Goal: Browse casually: Explore the website without a specific task or goal

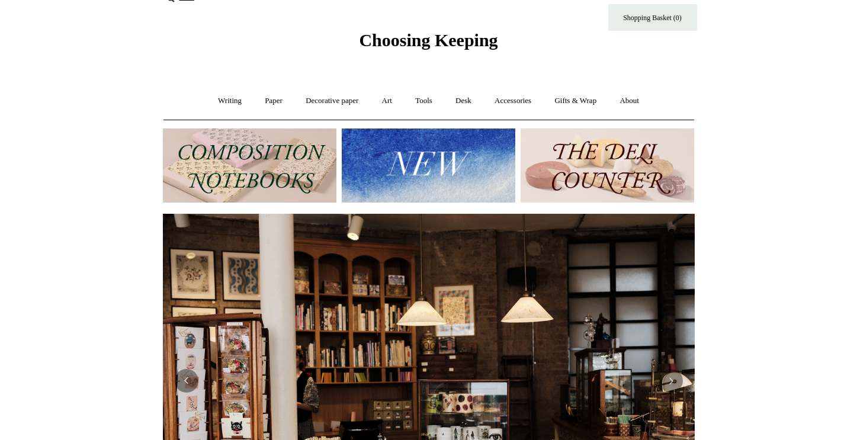
scroll to position [28, 0]
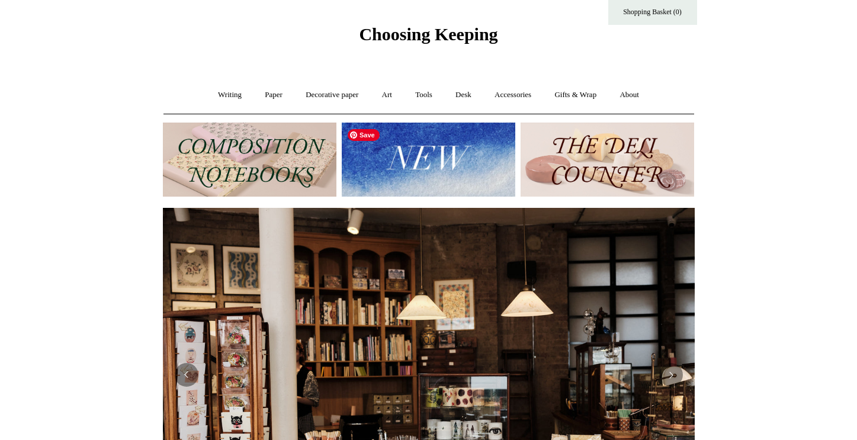
click at [423, 174] on img at bounding box center [429, 160] width 174 height 74
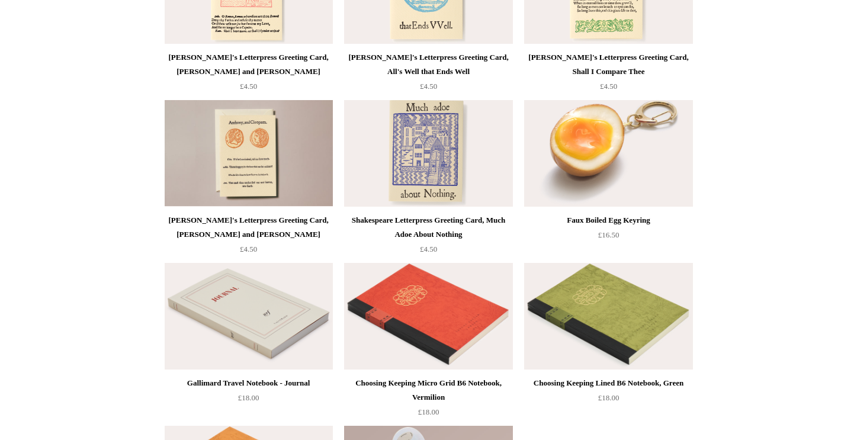
scroll to position [2503, 0]
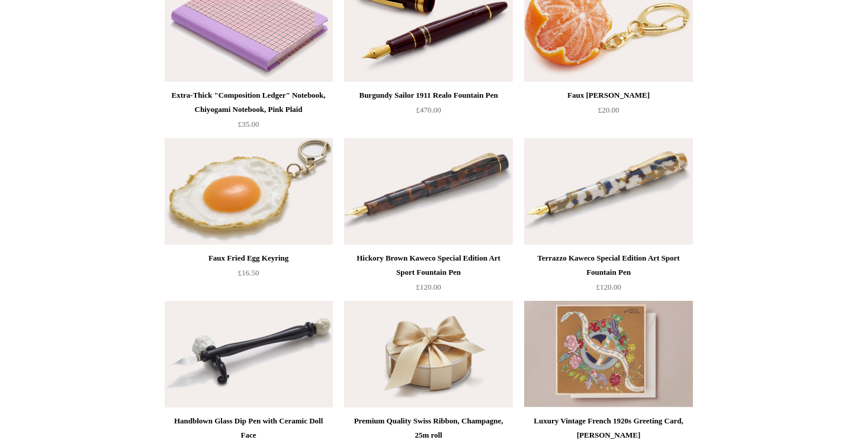
scroll to position [0, 0]
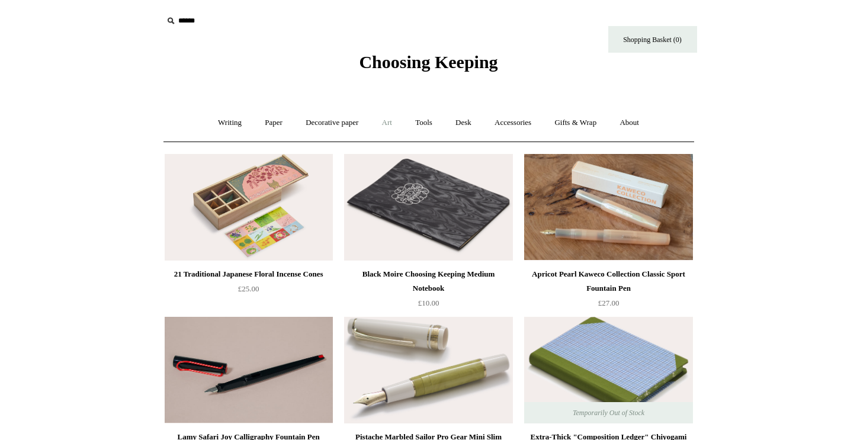
click at [389, 126] on link "Art +" at bounding box center [386, 122] width 31 height 31
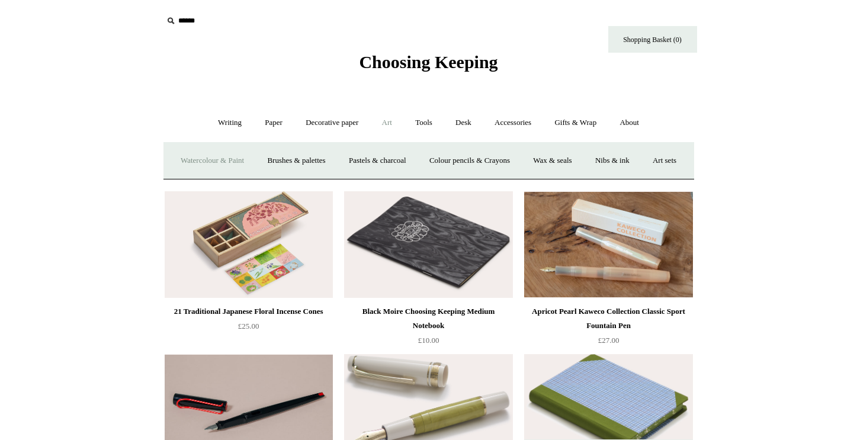
click at [221, 163] on link "Watercolour & Paint" at bounding box center [212, 160] width 85 height 31
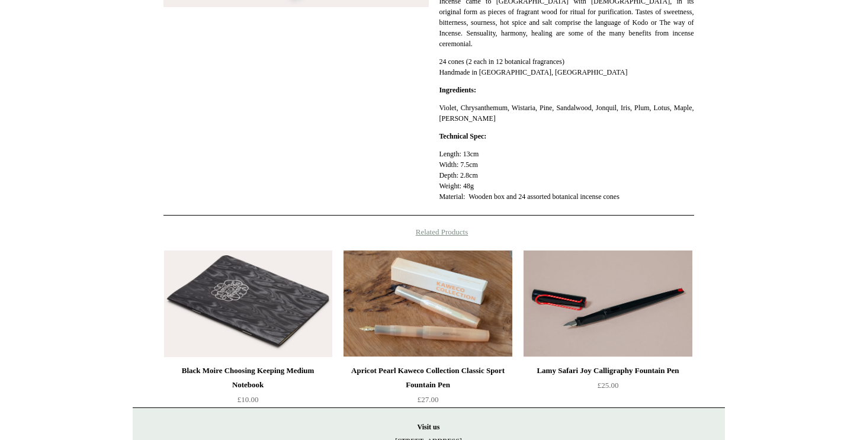
scroll to position [415, 0]
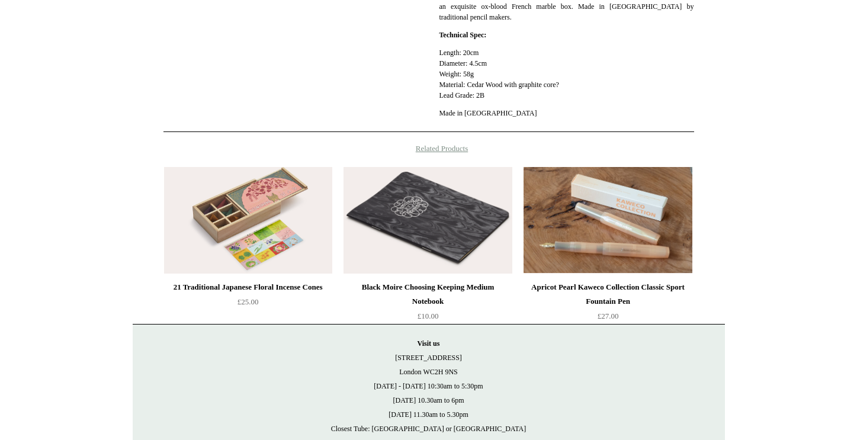
scroll to position [459, 0]
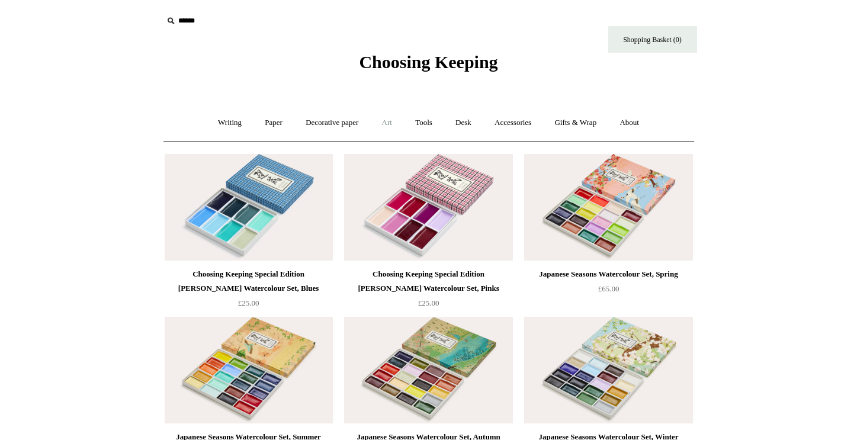
click at [389, 121] on link "Art +" at bounding box center [386, 122] width 31 height 31
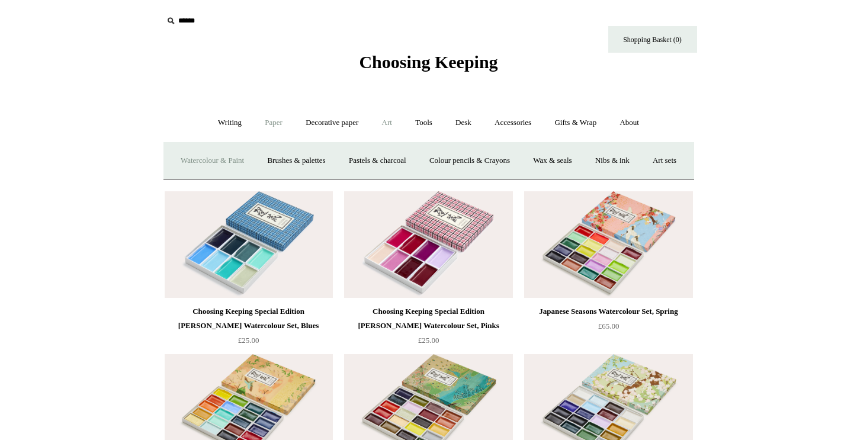
click at [264, 117] on link "Paper +" at bounding box center [273, 122] width 39 height 31
click at [399, 154] on link "Sketchbooks +" at bounding box center [411, 160] width 60 height 31
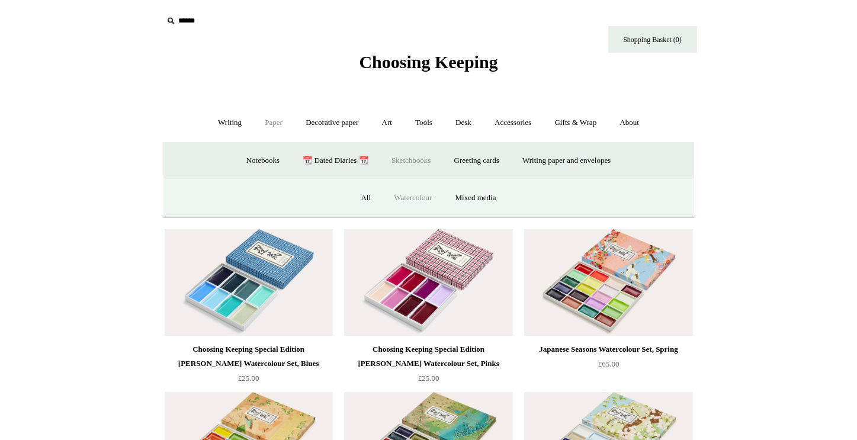
click at [399, 199] on link "Watercolour" at bounding box center [412, 197] width 59 height 31
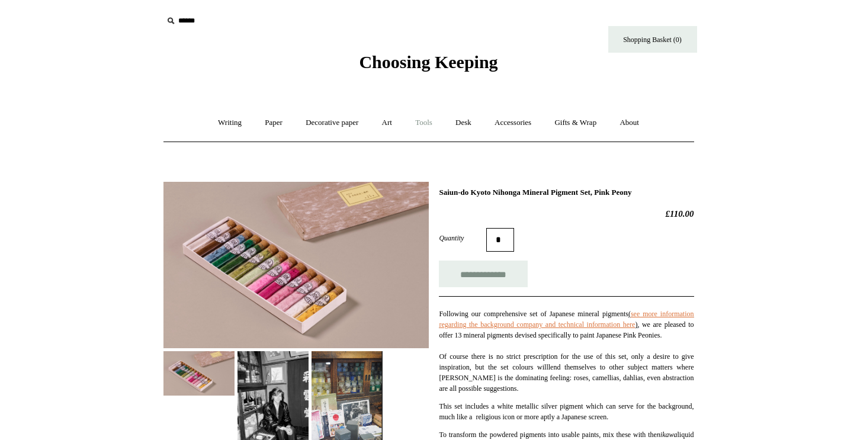
click at [428, 118] on link "Tools +" at bounding box center [424, 122] width 39 height 31
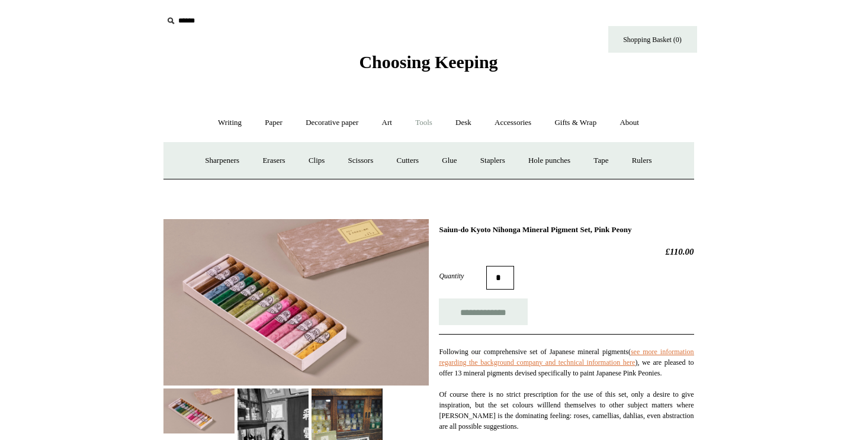
click at [427, 121] on link "Tools -" at bounding box center [424, 122] width 39 height 31
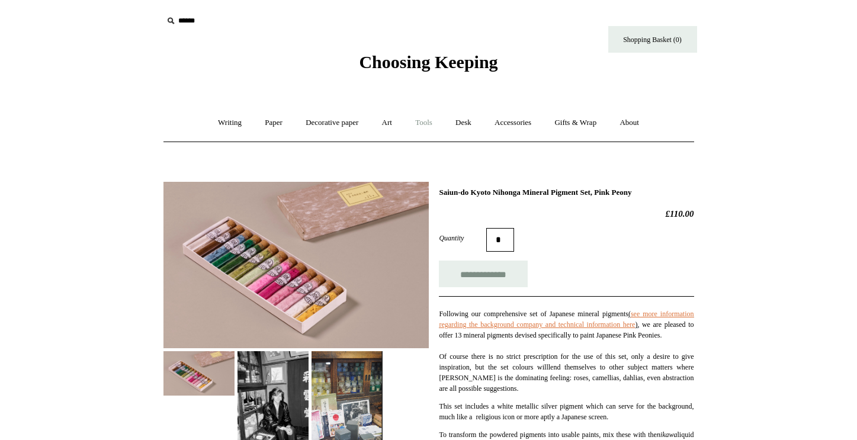
click at [427, 121] on link "Tools +" at bounding box center [424, 122] width 39 height 31
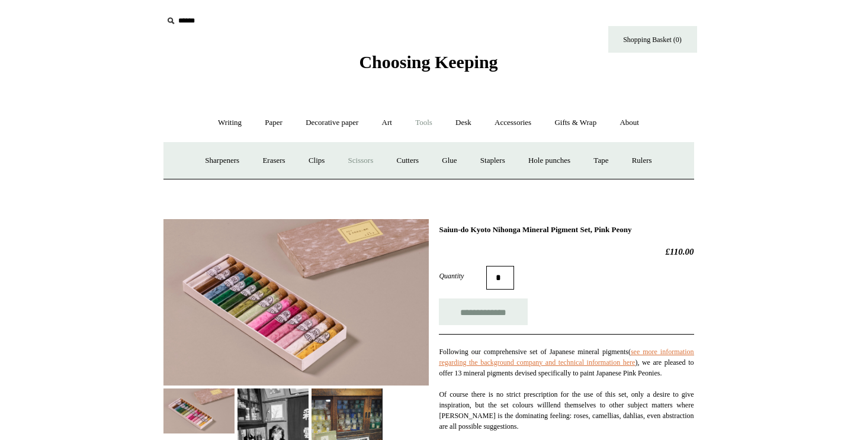
click at [358, 156] on link "Scissors" at bounding box center [361, 160] width 47 height 31
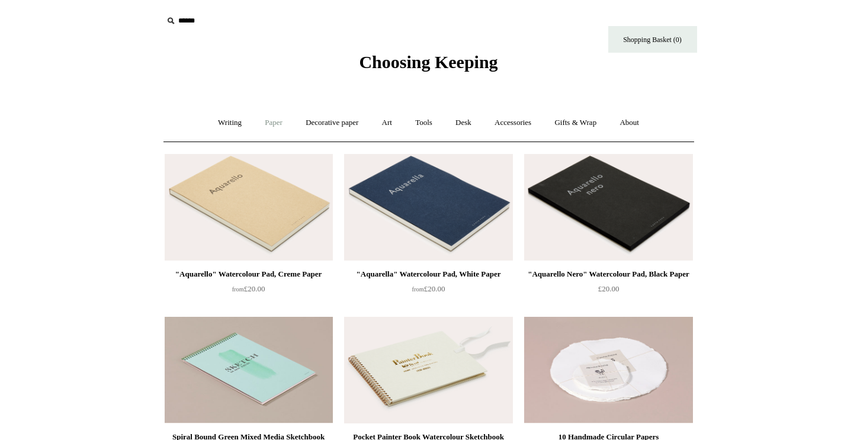
click at [264, 120] on link "Paper +" at bounding box center [273, 122] width 39 height 31
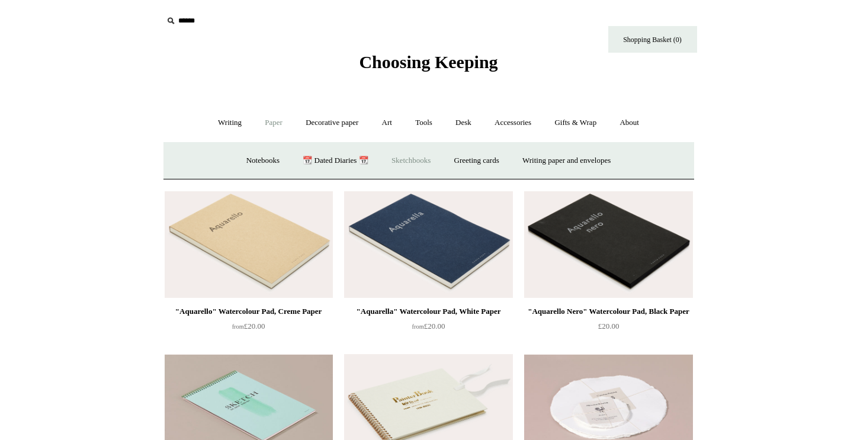
click at [383, 156] on link "Sketchbooks +" at bounding box center [411, 160] width 60 height 31
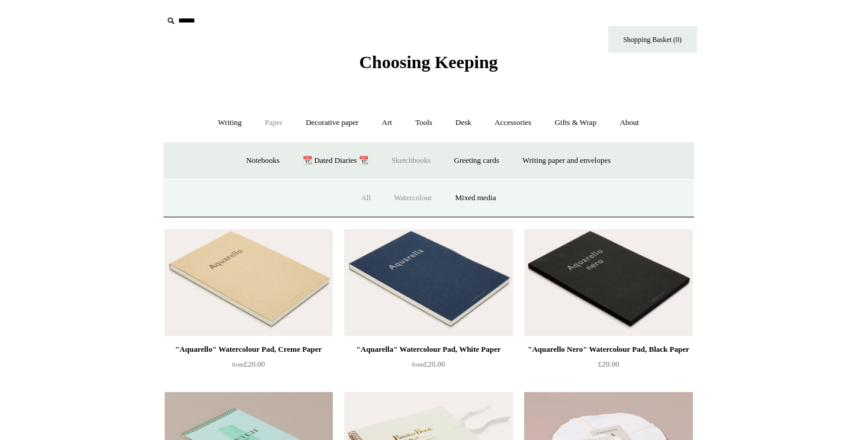
click at [358, 195] on link "All" at bounding box center [365, 197] width 31 height 31
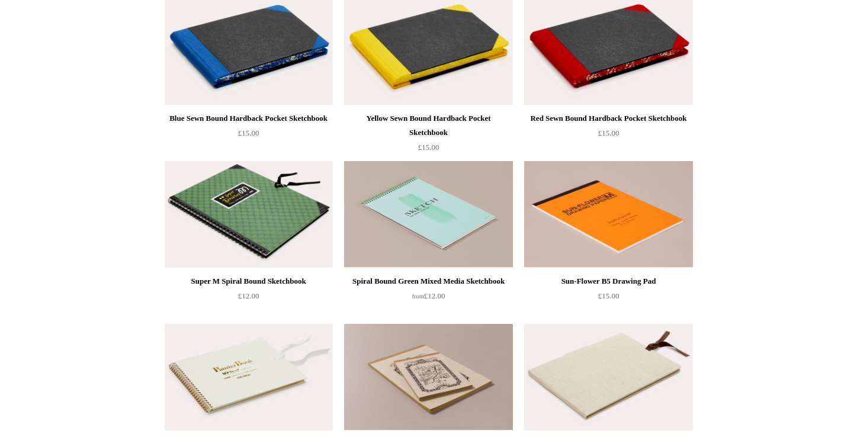
scroll to position [811, 0]
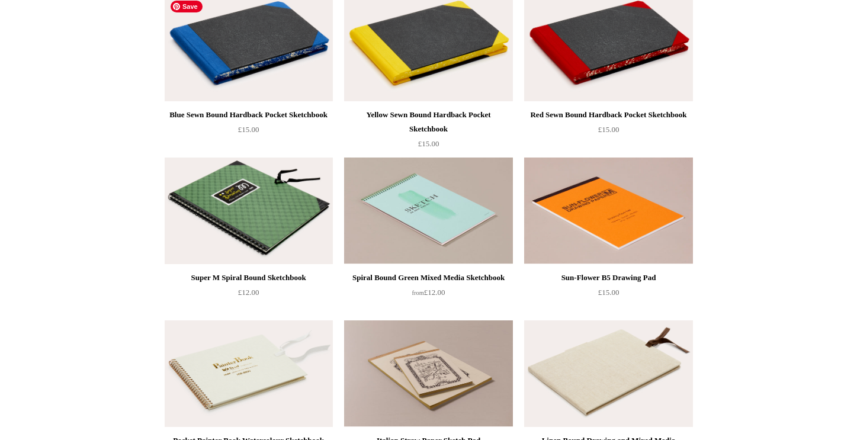
click at [288, 82] on img at bounding box center [249, 48] width 168 height 107
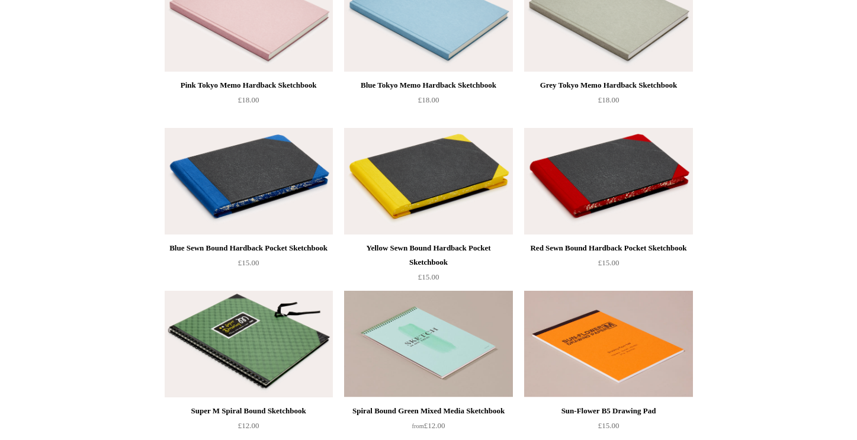
scroll to position [0, 0]
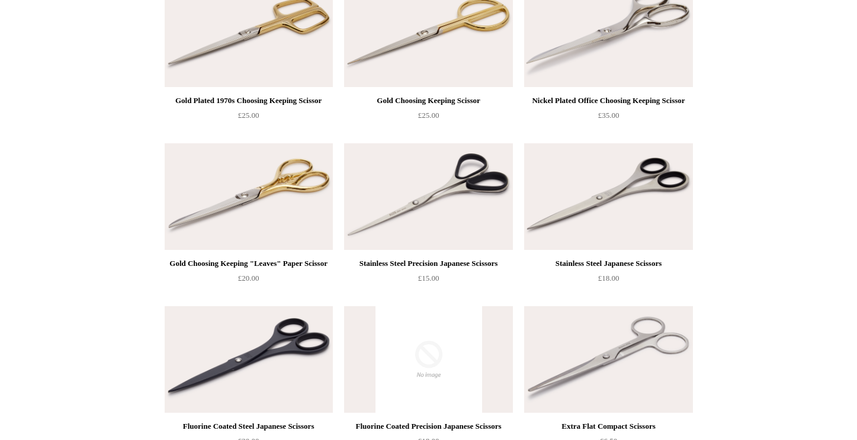
scroll to position [883, 0]
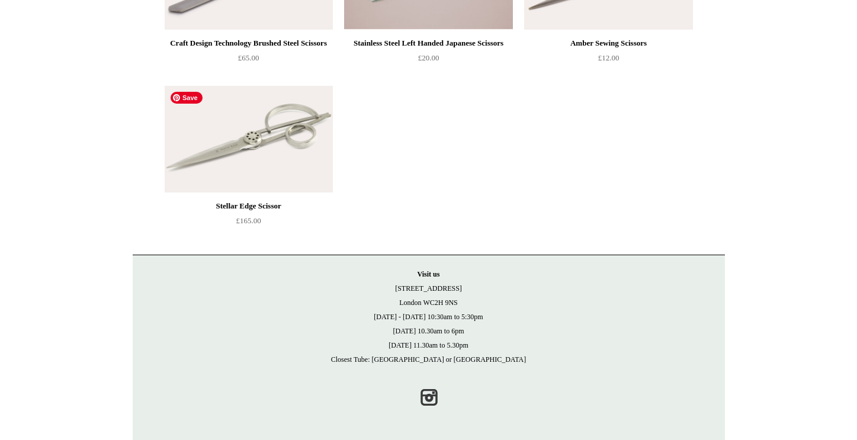
click at [273, 162] on img at bounding box center [249, 139] width 168 height 107
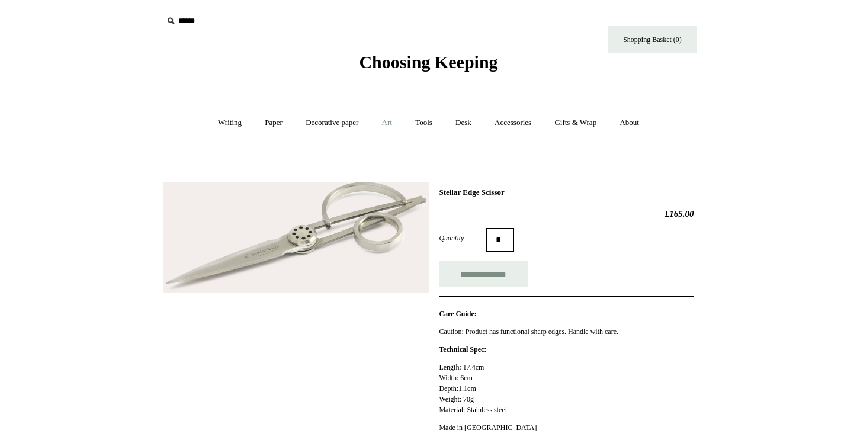
click at [388, 123] on link "Art +" at bounding box center [386, 122] width 31 height 31
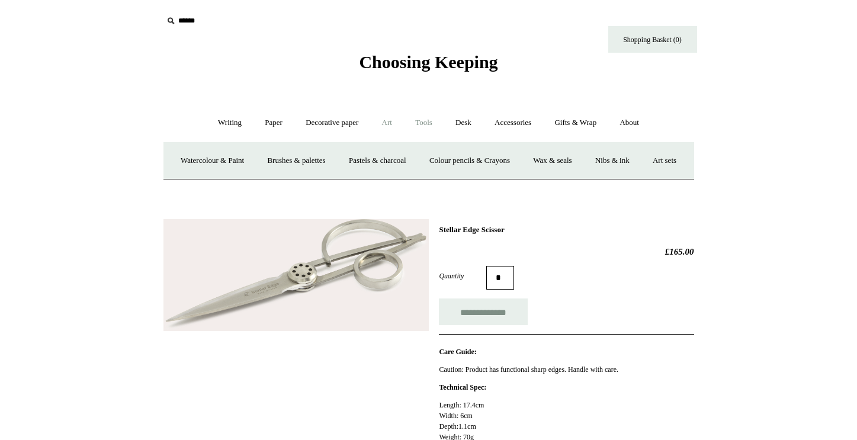
click at [419, 129] on link "Tools +" at bounding box center [424, 122] width 39 height 31
click at [228, 171] on link "Sharpeners" at bounding box center [222, 160] width 56 height 31
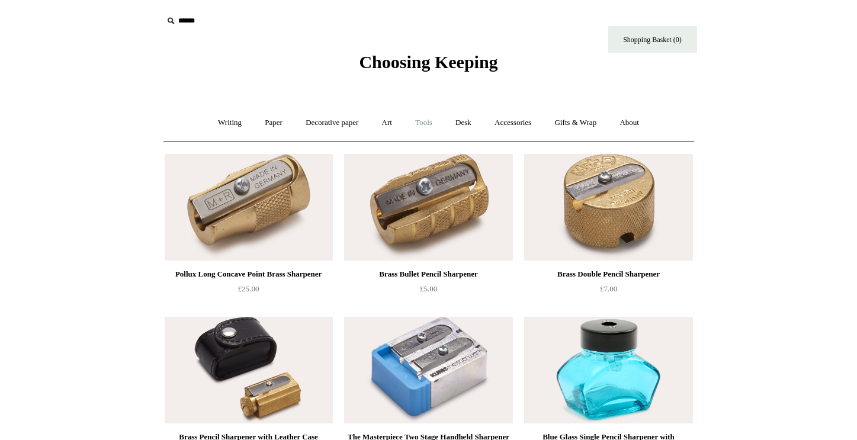
click at [426, 123] on link "Tools +" at bounding box center [424, 122] width 39 height 31
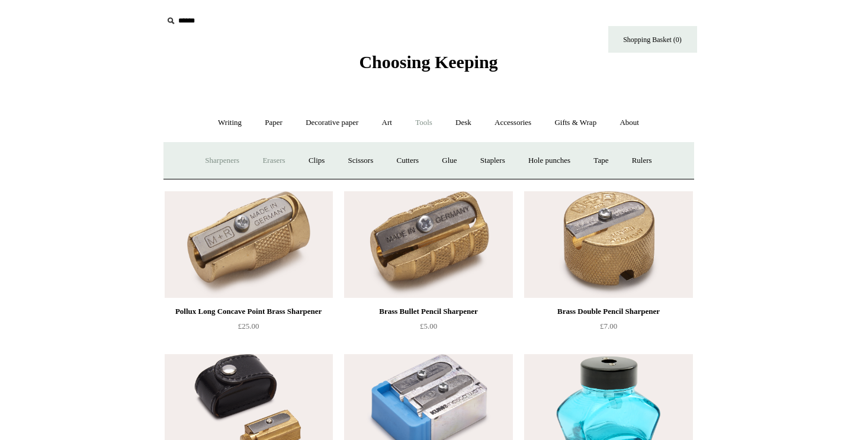
click at [271, 153] on link "Erasers" at bounding box center [274, 160] width 44 height 31
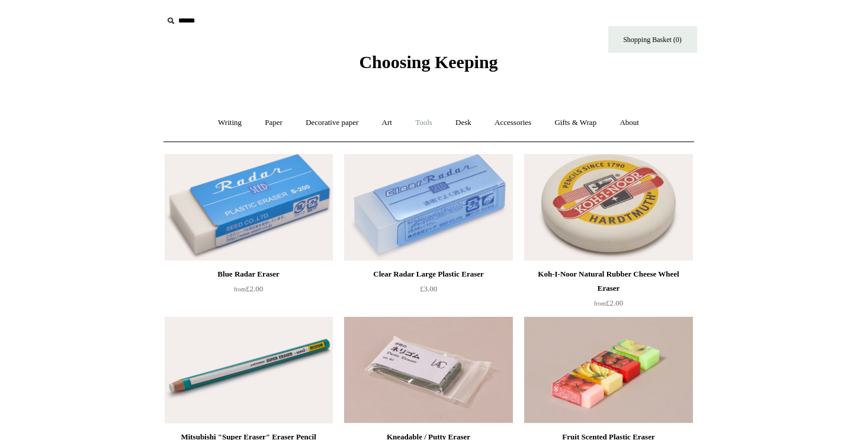
click at [423, 126] on link "Tools +" at bounding box center [424, 122] width 39 height 31
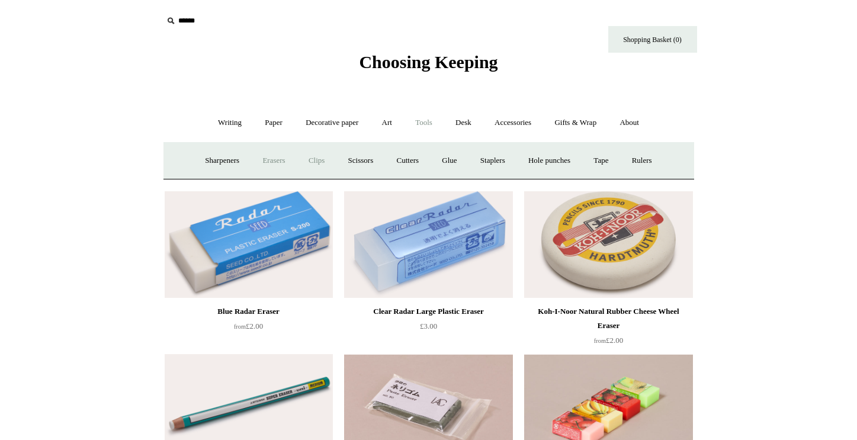
click at [307, 164] on link "Clips +" at bounding box center [316, 160] width 37 height 31
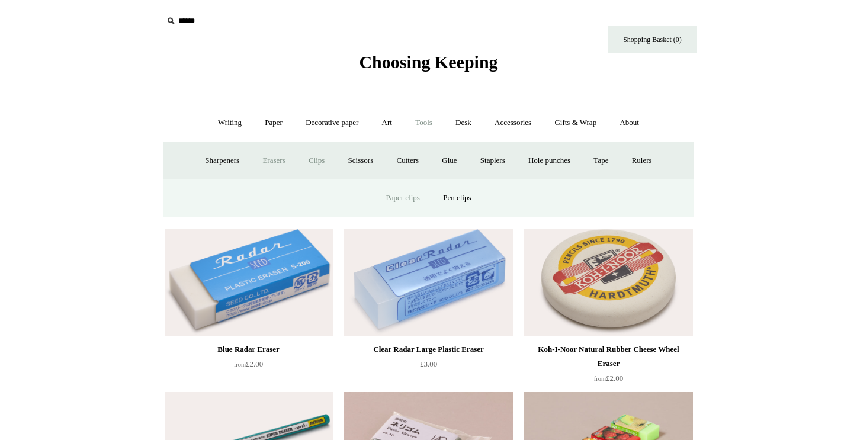
click at [394, 193] on link "Paper clips" at bounding box center [403, 197] width 55 height 31
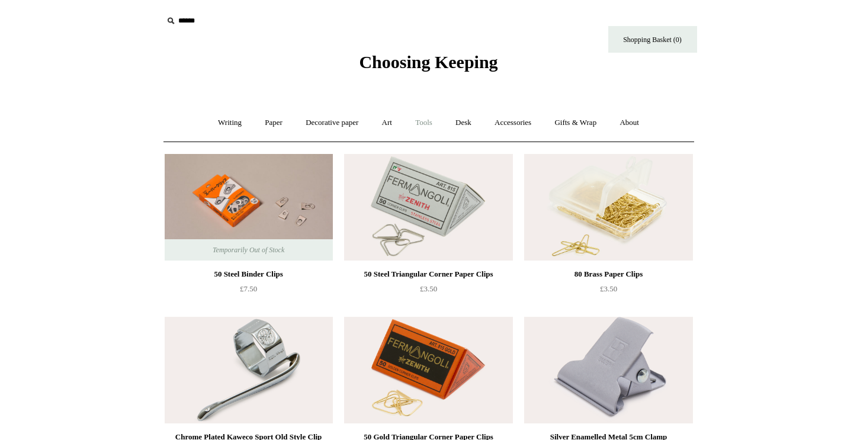
click at [438, 130] on link "Tools +" at bounding box center [424, 122] width 39 height 31
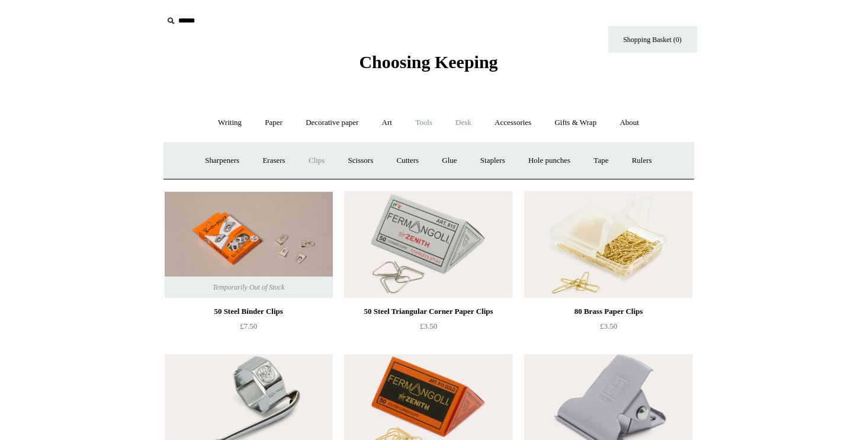
click at [462, 126] on link "Desk +" at bounding box center [463, 122] width 37 height 31
click at [467, 163] on link "Desk Accessories" at bounding box center [478, 160] width 75 height 31
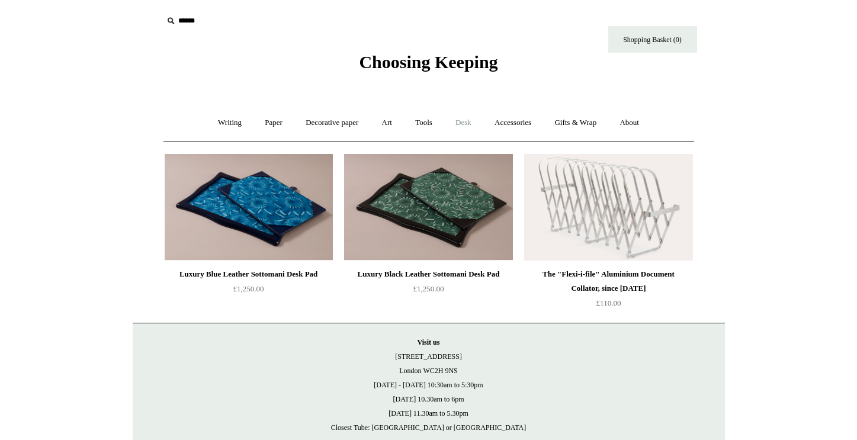
click at [463, 123] on link "Desk +" at bounding box center [463, 122] width 37 height 31
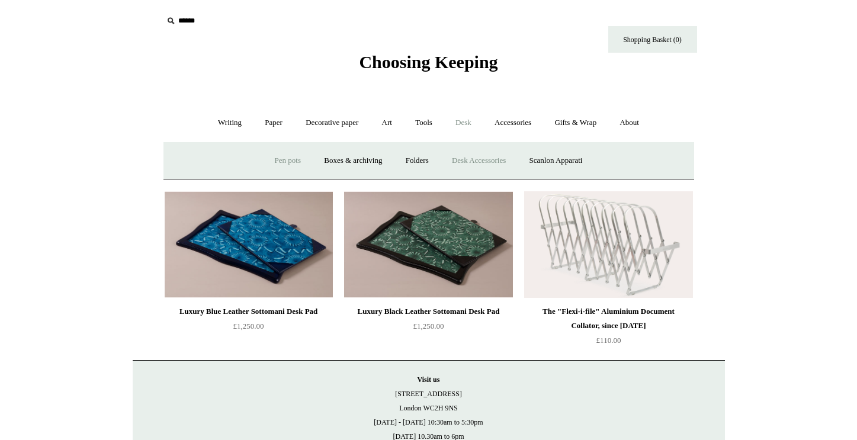
click at [288, 159] on link "Pen pots" at bounding box center [287, 160] width 47 height 31
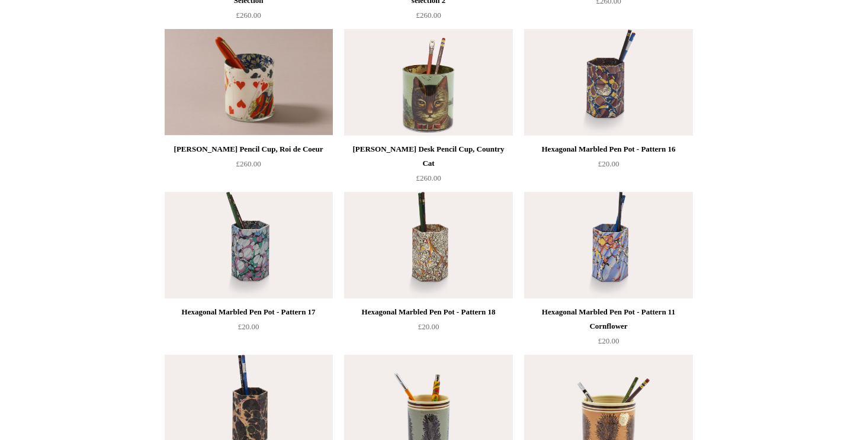
scroll to position [420, 0]
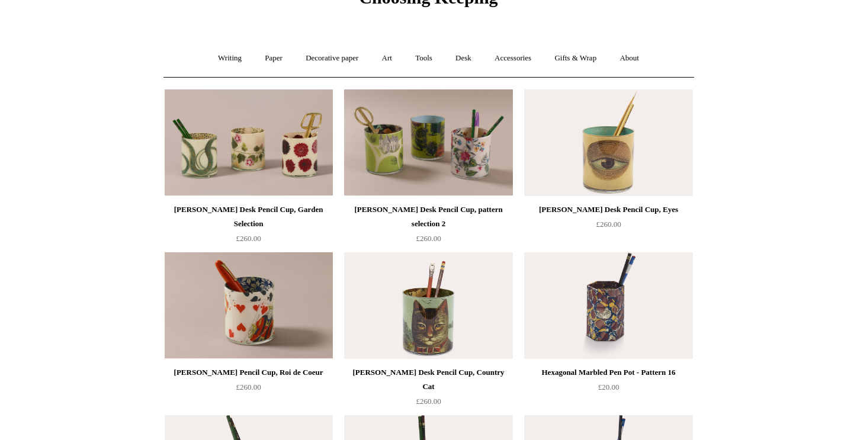
scroll to position [0, 0]
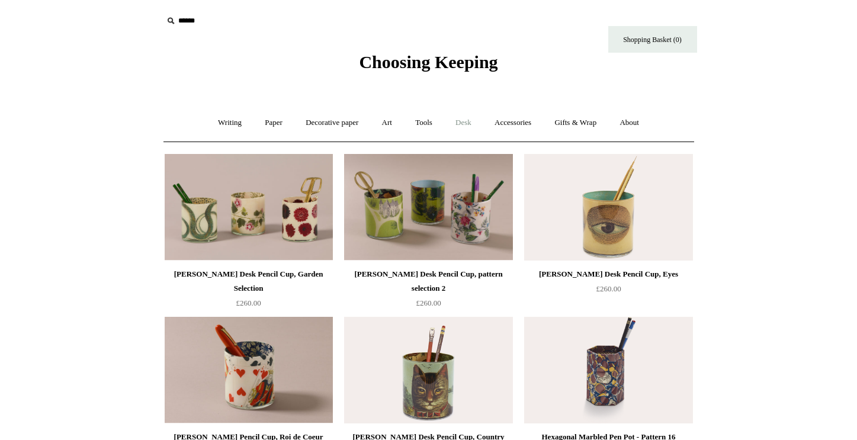
click at [474, 126] on link "Desk +" at bounding box center [463, 122] width 37 height 31
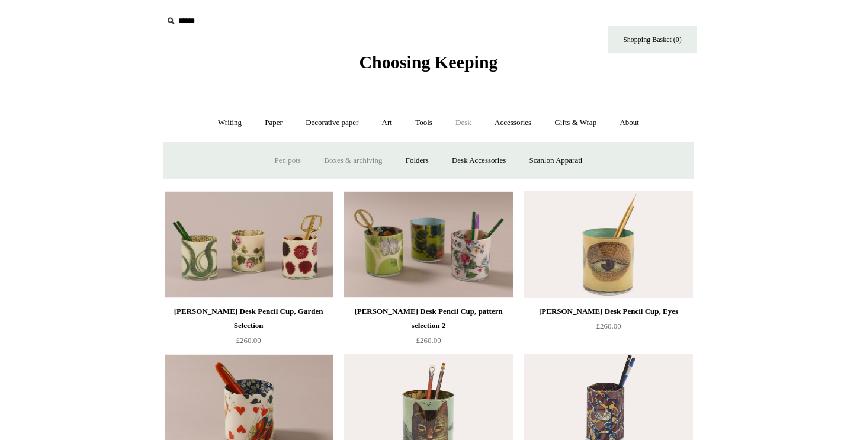
click at [368, 166] on link "Boxes & archiving" at bounding box center [352, 160] width 79 height 31
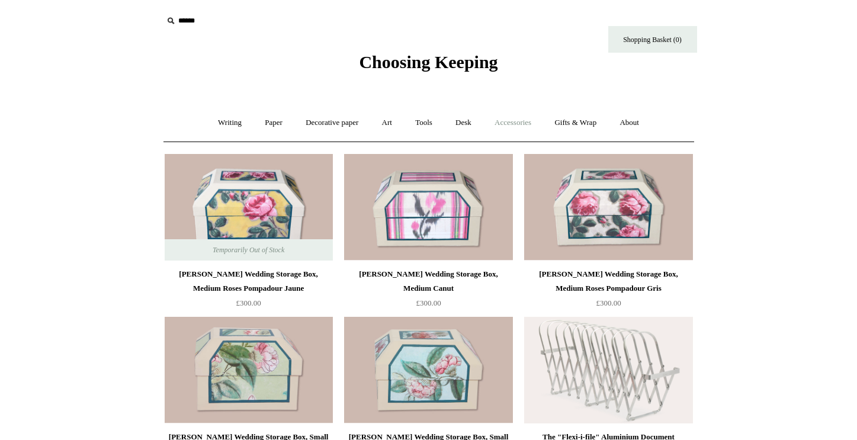
click at [505, 118] on link "Accessories +" at bounding box center [513, 122] width 58 height 31
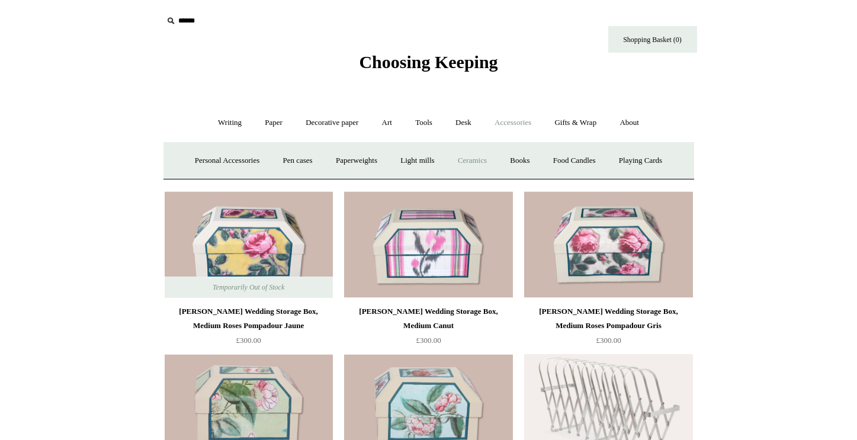
click at [473, 161] on link "Ceramics +" at bounding box center [472, 160] width 50 height 31
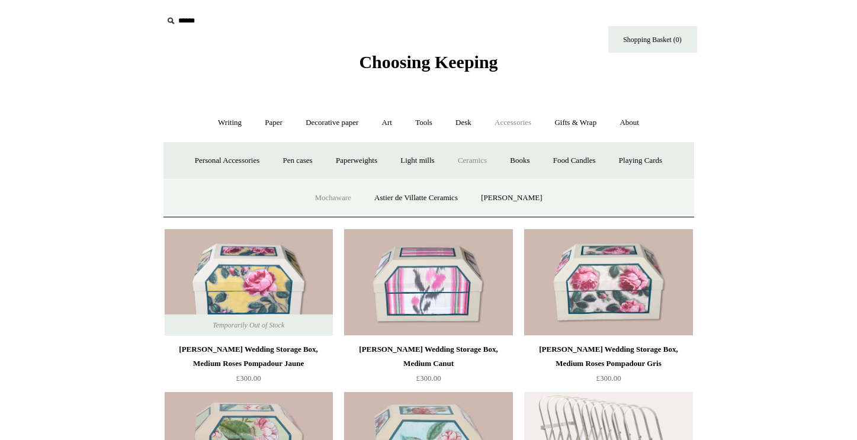
click at [341, 197] on link "Mochaware" at bounding box center [332, 197] width 57 height 31
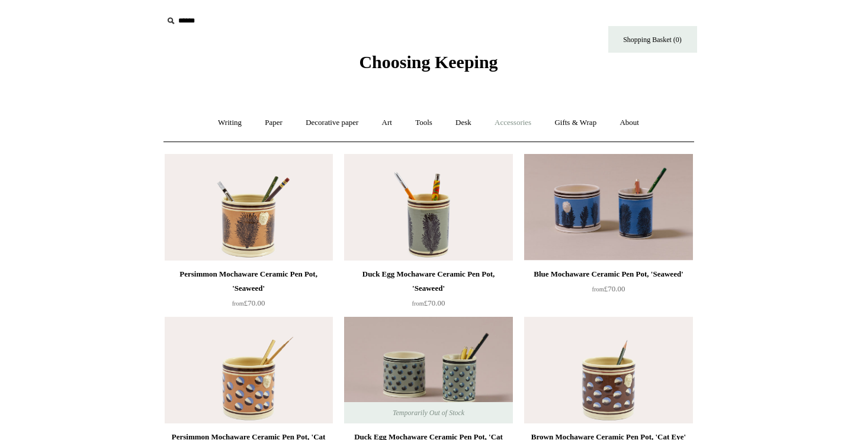
click at [498, 117] on link "Accessories +" at bounding box center [513, 122] width 58 height 31
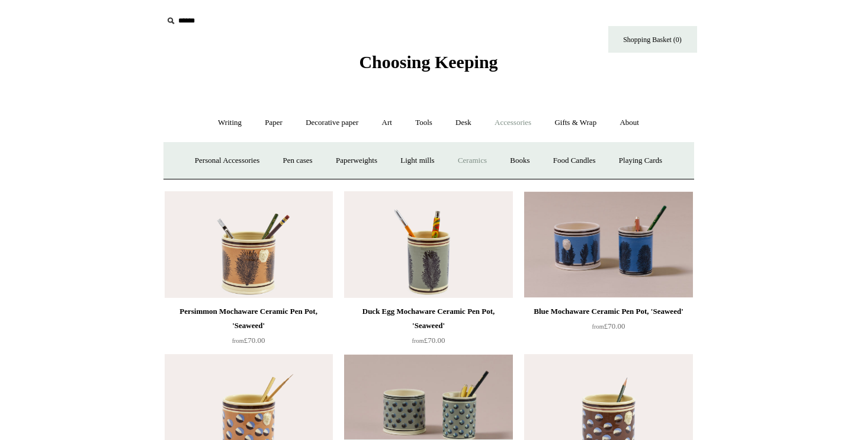
click at [477, 155] on link "Ceramics +" at bounding box center [472, 160] width 50 height 31
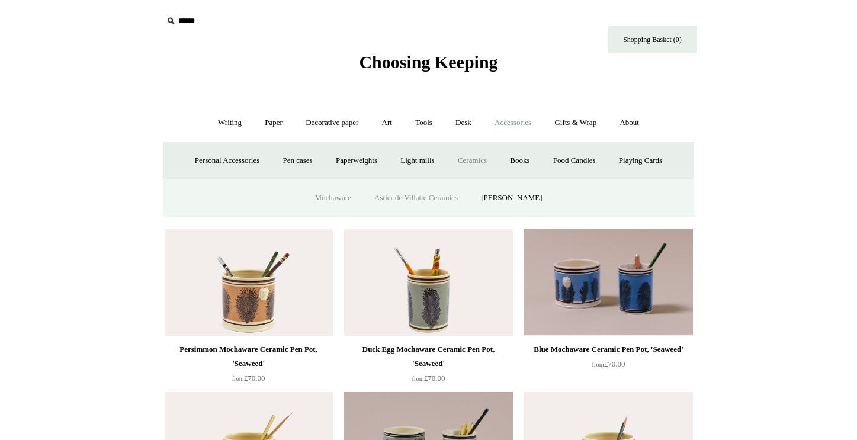
click at [416, 203] on link "Astier de Villatte Ceramics" at bounding box center [416, 197] width 105 height 31
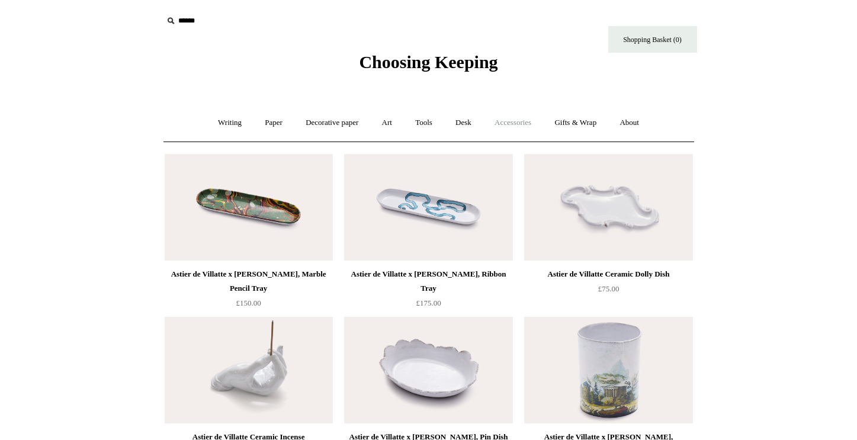
click at [512, 124] on link "Accessories +" at bounding box center [513, 122] width 58 height 31
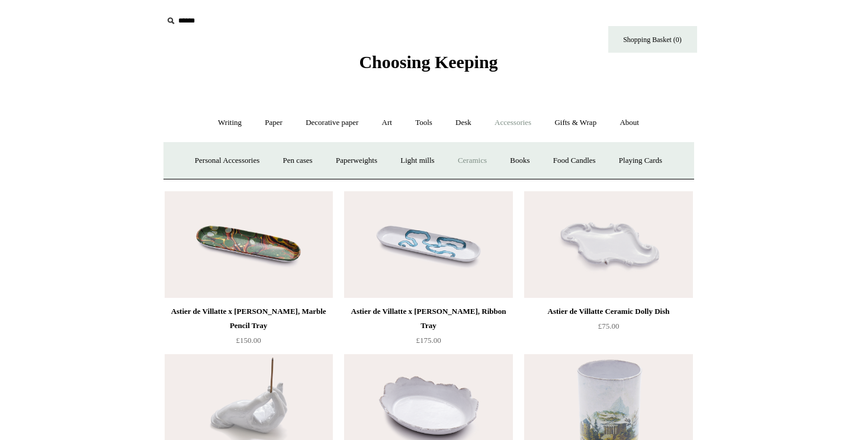
click at [470, 164] on link "Ceramics +" at bounding box center [472, 160] width 50 height 31
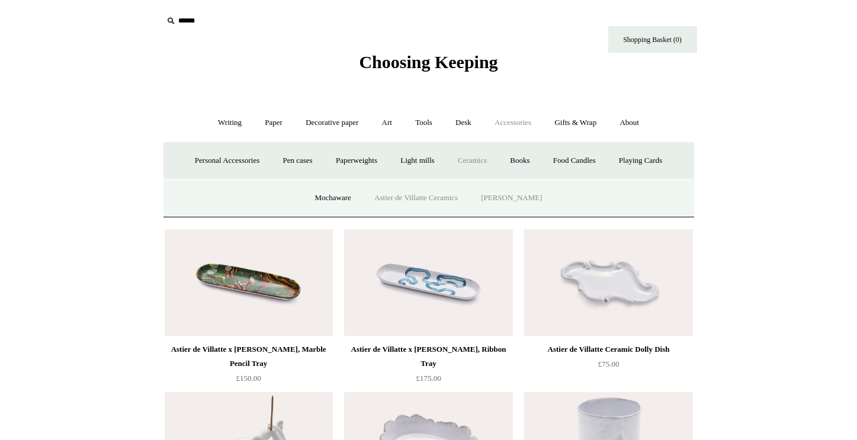
click at [505, 193] on link "[PERSON_NAME]" at bounding box center [511, 197] width 82 height 31
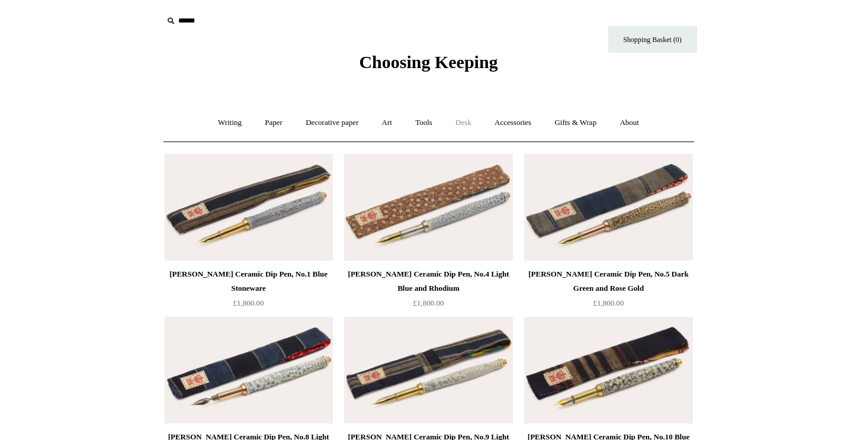
click at [461, 121] on link "Desk +" at bounding box center [463, 122] width 37 height 31
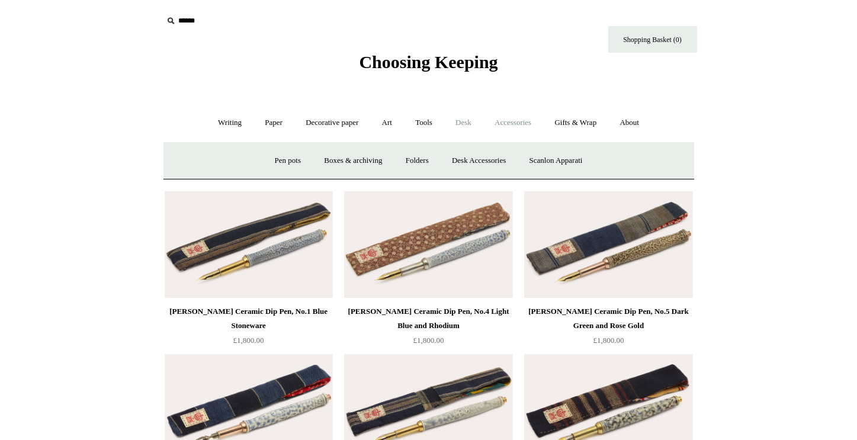
click at [513, 125] on link "Accessories +" at bounding box center [513, 122] width 58 height 31
click at [469, 124] on link "Desk +" at bounding box center [463, 122] width 37 height 31
click at [551, 159] on link "Scanlon Apparati" at bounding box center [556, 160] width 75 height 31
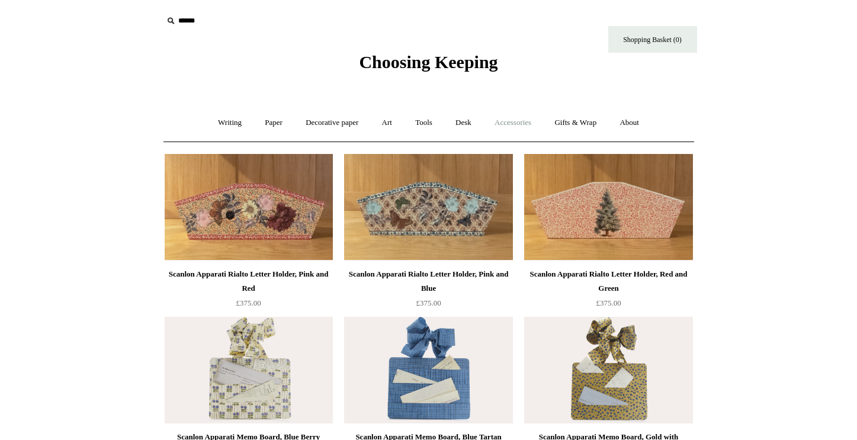
click at [517, 128] on link "Accessories +" at bounding box center [513, 122] width 58 height 31
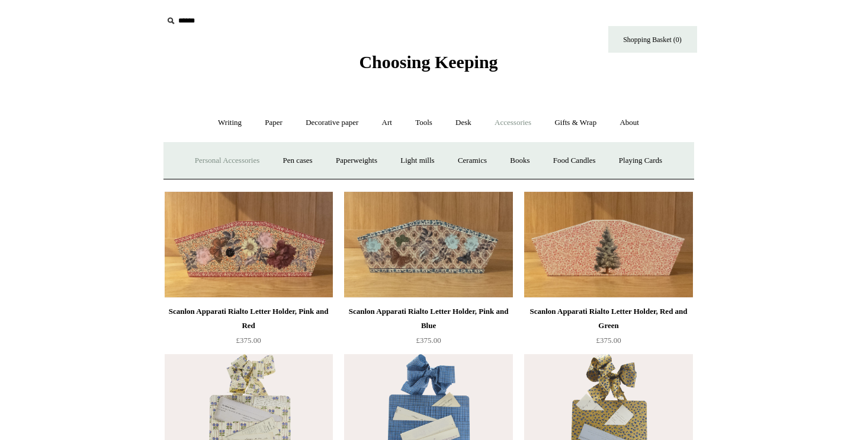
click at [217, 159] on link "Personal Accessories +" at bounding box center [227, 160] width 86 height 31
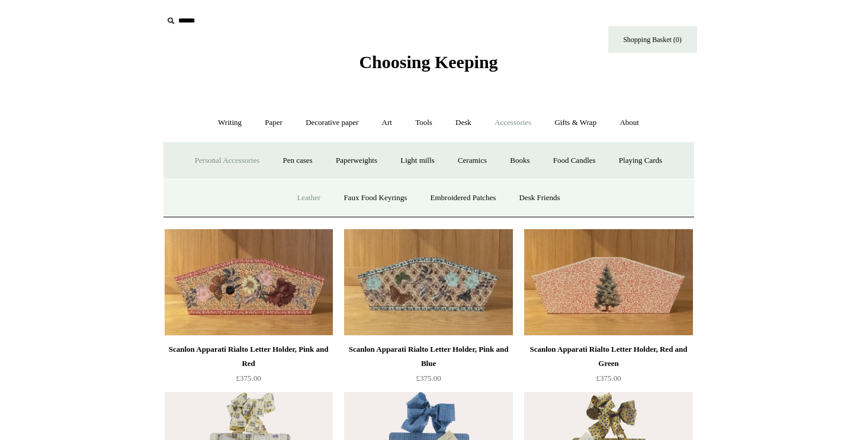
click at [293, 195] on link "Leather" at bounding box center [308, 197] width 45 height 31
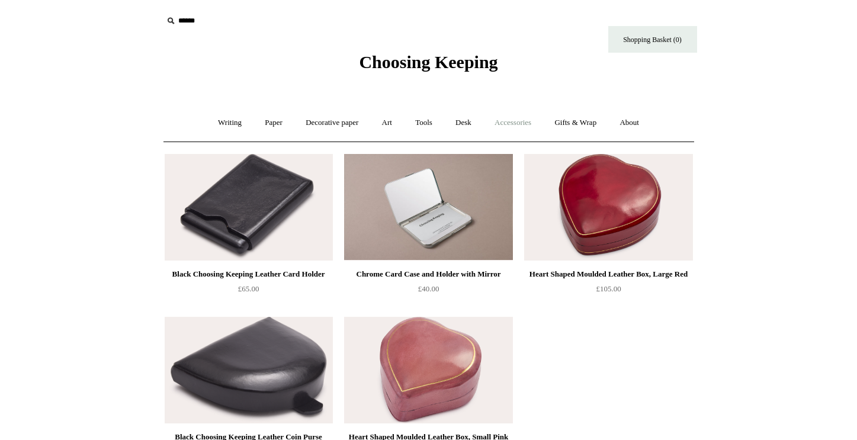
click at [508, 123] on link "Accessories +" at bounding box center [513, 122] width 58 height 31
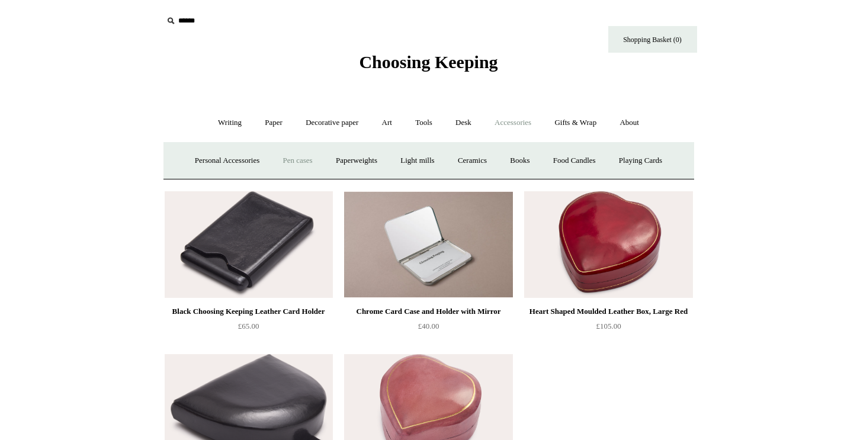
click at [278, 159] on link "Pen cases" at bounding box center [297, 160] width 51 height 31
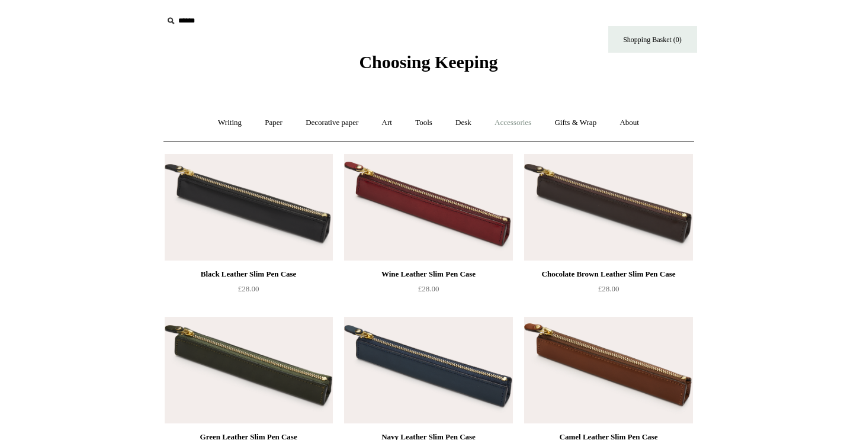
click at [514, 129] on link "Accessories +" at bounding box center [513, 122] width 58 height 31
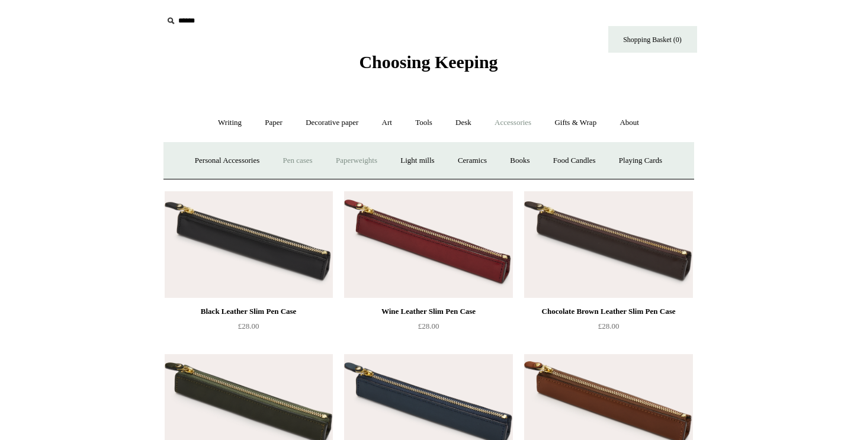
click at [355, 161] on link "Paperweights +" at bounding box center [356, 160] width 63 height 31
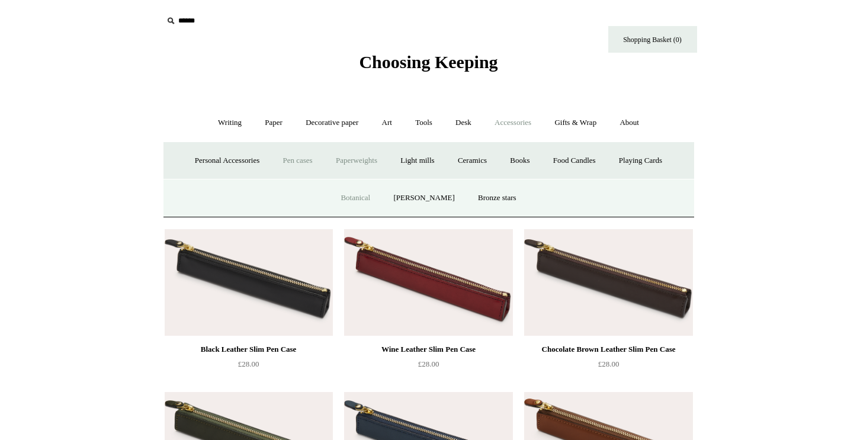
click at [367, 198] on link "Botanical" at bounding box center [355, 197] width 51 height 31
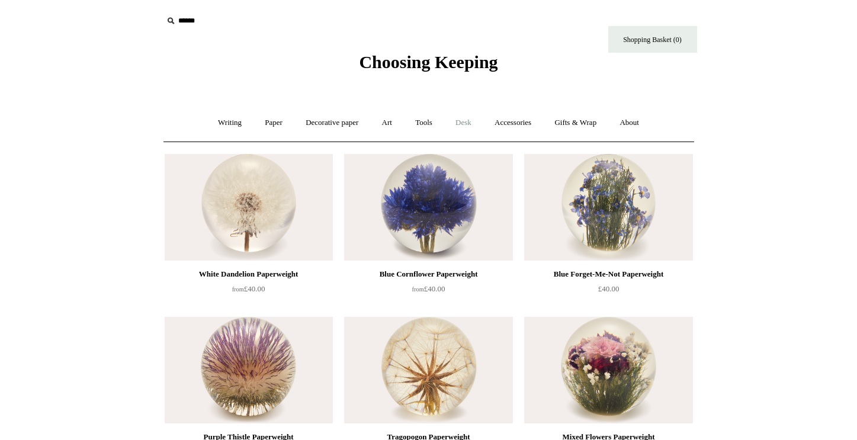
click at [469, 123] on link "Desk +" at bounding box center [463, 122] width 37 height 31
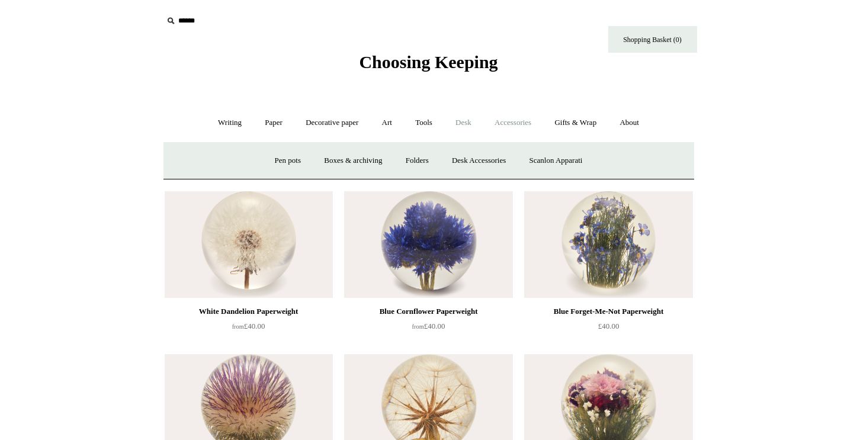
click at [503, 127] on link "Accessories +" at bounding box center [513, 122] width 58 height 31
click at [363, 166] on link "Paperweights +" at bounding box center [356, 160] width 63 height 31
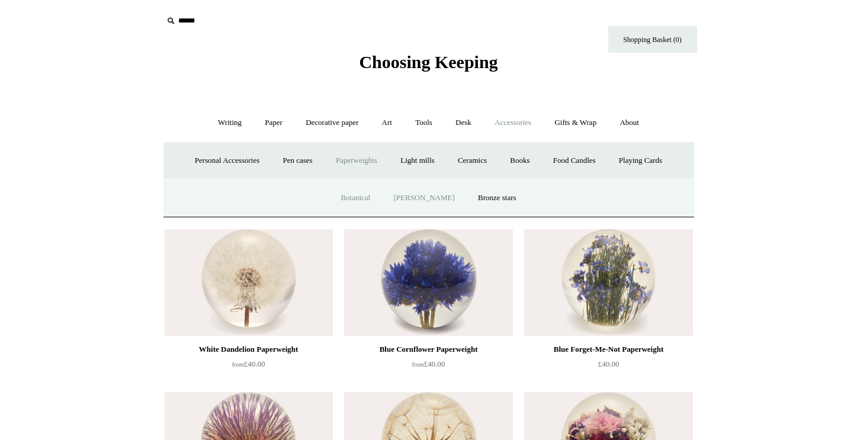
click at [426, 195] on link "[PERSON_NAME]" at bounding box center [424, 197] width 82 height 31
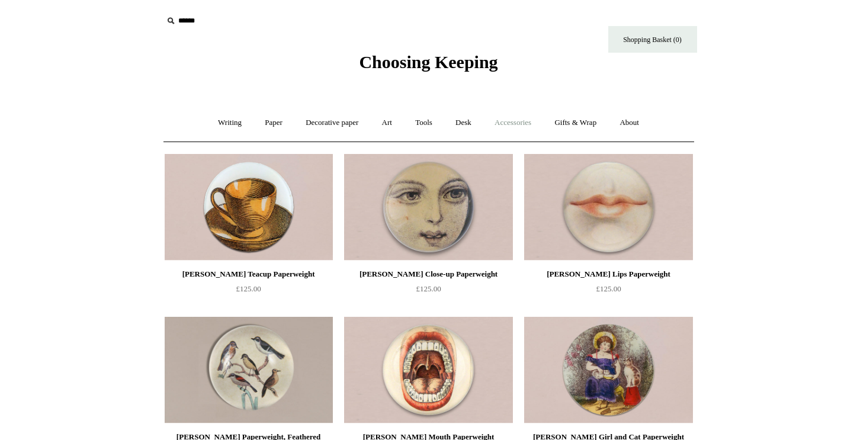
click at [529, 126] on link "Accessories +" at bounding box center [513, 122] width 58 height 31
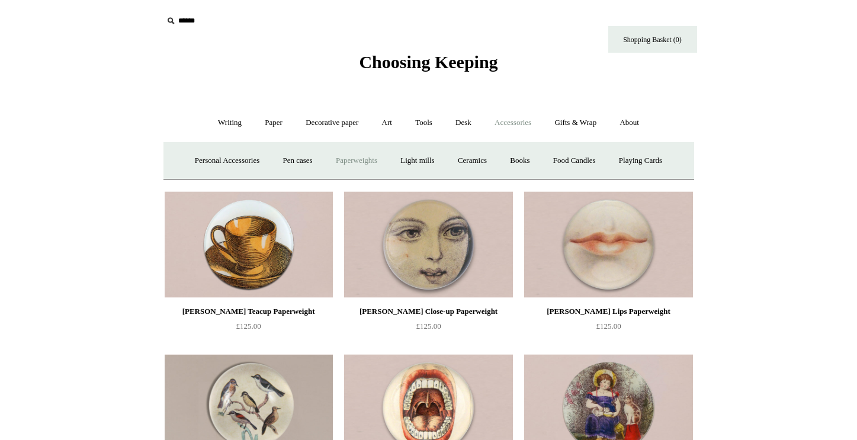
click at [347, 156] on link "Paperweights +" at bounding box center [356, 160] width 63 height 31
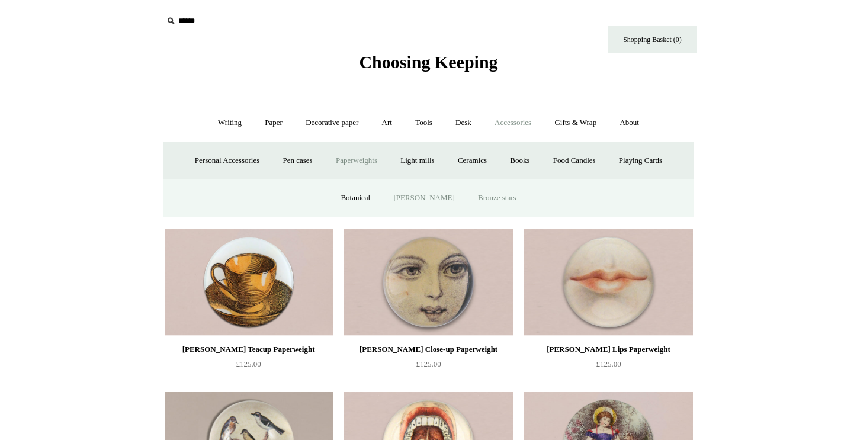
click at [505, 204] on link "Bronze stars" at bounding box center [497, 197] width 60 height 31
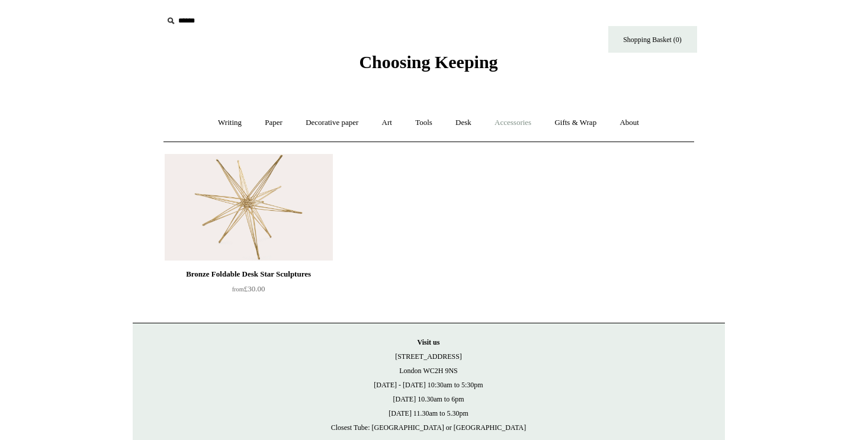
click at [510, 119] on link "Accessories +" at bounding box center [513, 122] width 58 height 31
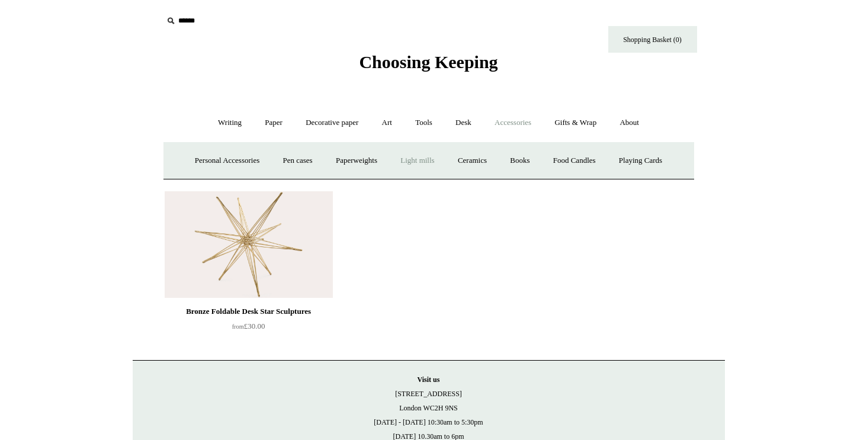
click at [399, 162] on link "Light mills" at bounding box center [417, 160] width 55 height 31
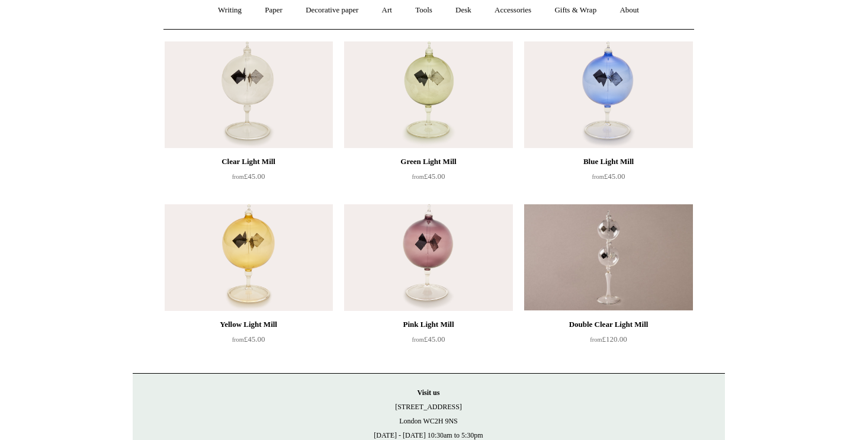
scroll to position [114, 0]
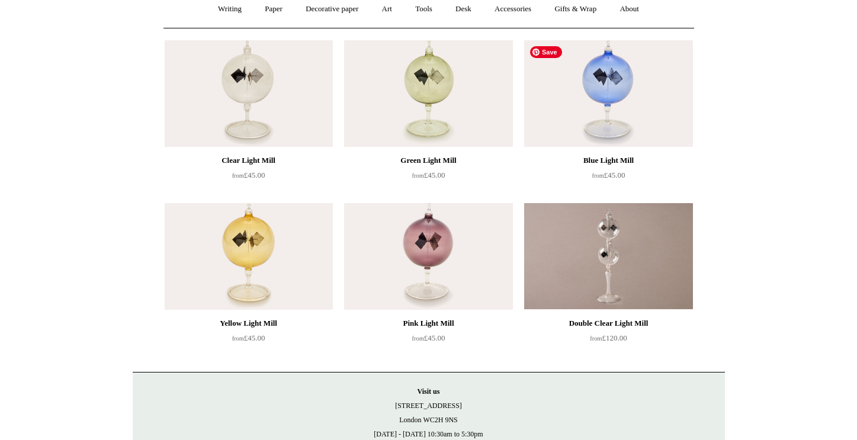
click at [619, 78] on img at bounding box center [608, 93] width 168 height 107
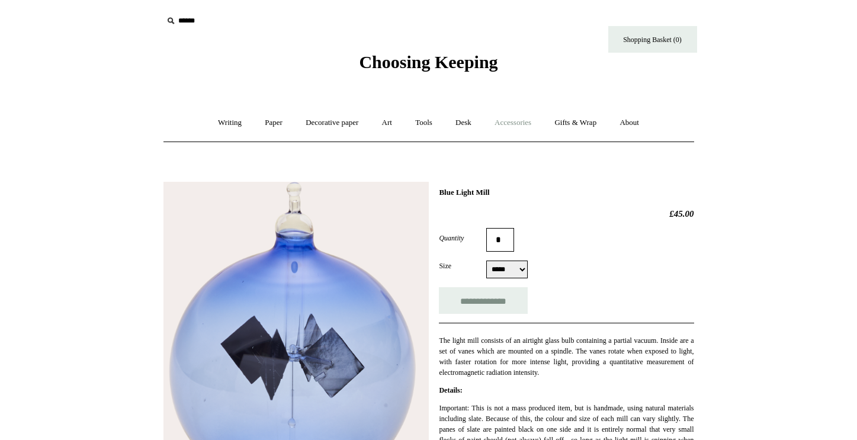
click at [514, 122] on link "Accessories +" at bounding box center [513, 122] width 58 height 31
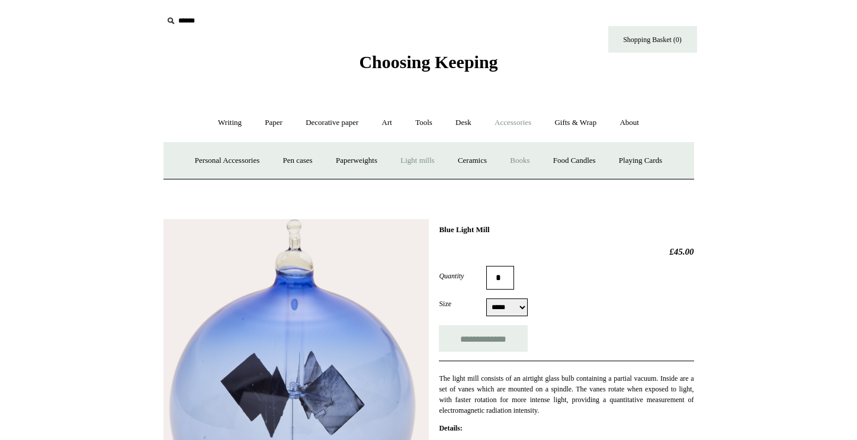
click at [535, 158] on link "Books" at bounding box center [519, 160] width 41 height 31
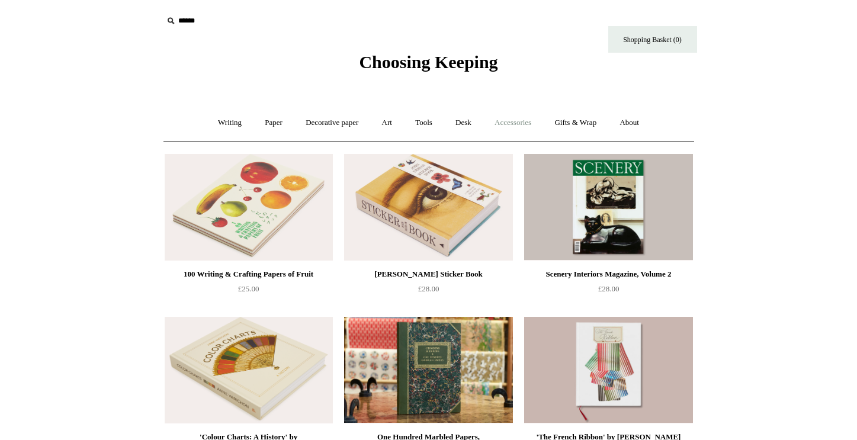
click at [522, 124] on link "Accessories +" at bounding box center [513, 122] width 58 height 31
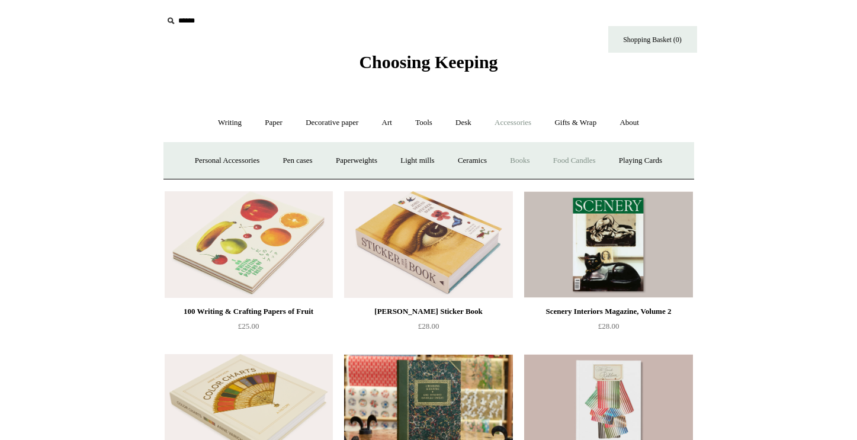
click at [602, 153] on link "Food Candles" at bounding box center [575, 160] width 64 height 31
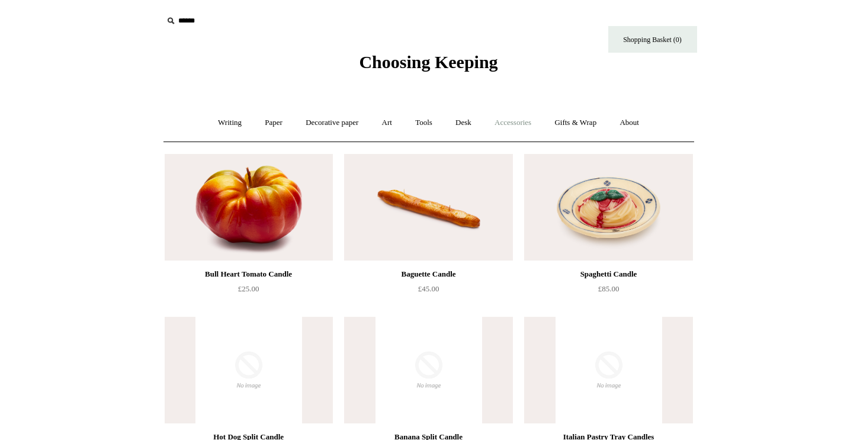
click at [506, 127] on link "Accessories +" at bounding box center [513, 122] width 58 height 31
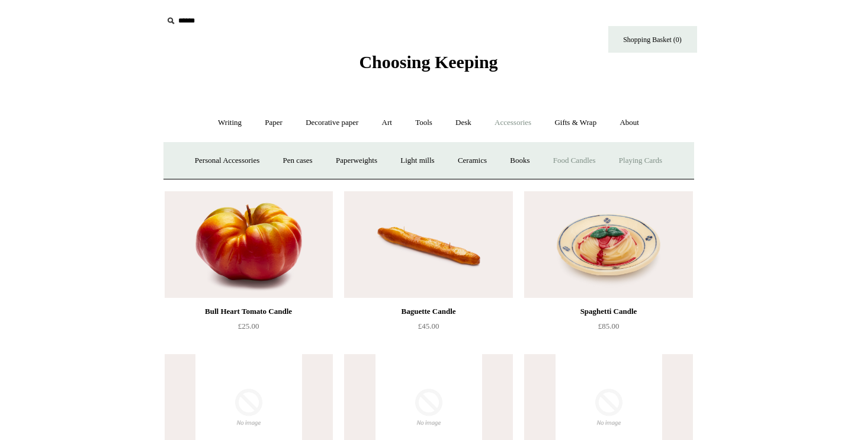
click at [647, 161] on link "Playing Cards" at bounding box center [640, 160] width 65 height 31
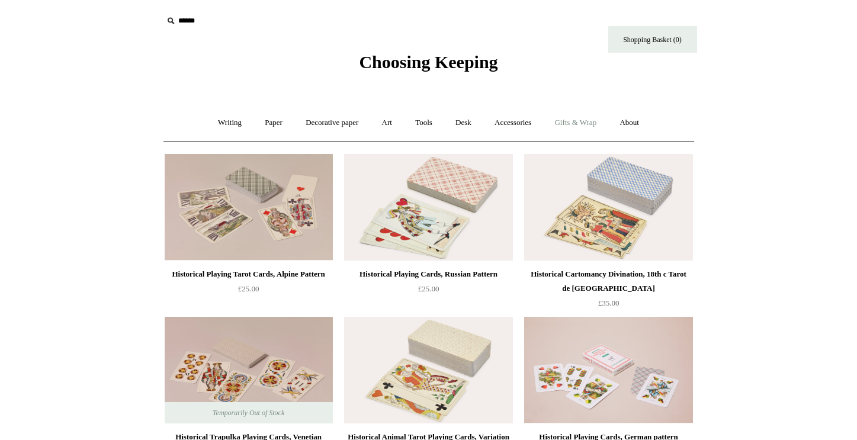
click at [564, 126] on link "Gifts & Wrap +" at bounding box center [575, 122] width 63 height 31
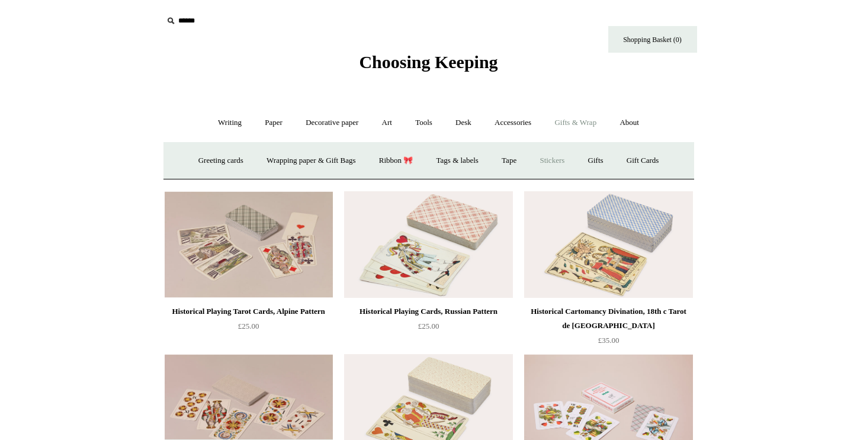
click at [547, 169] on link "Stickers" at bounding box center [552, 160] width 46 height 31
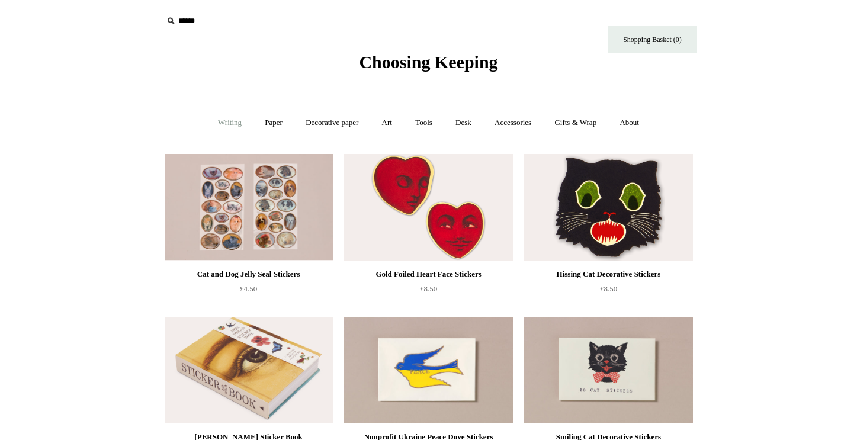
click at [221, 124] on link "Writing +" at bounding box center [229, 122] width 45 height 31
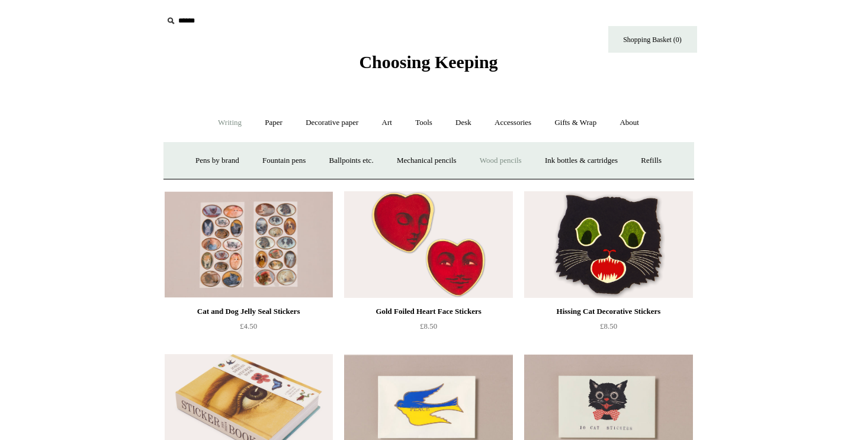
click at [515, 156] on link "Wood pencils +" at bounding box center [500, 160] width 63 height 31
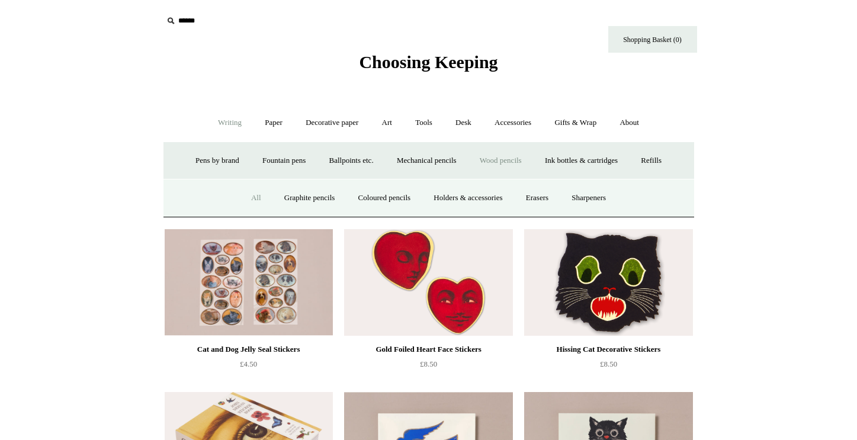
click at [245, 195] on link "All" at bounding box center [255, 197] width 31 height 31
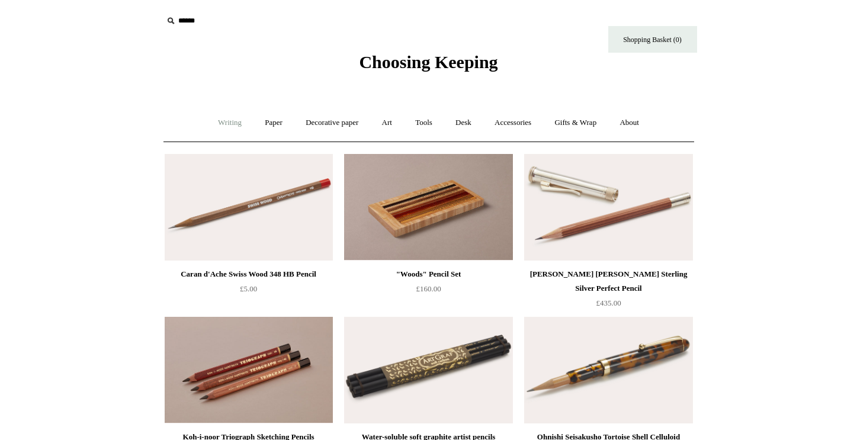
click at [227, 121] on link "Writing +" at bounding box center [229, 122] width 45 height 31
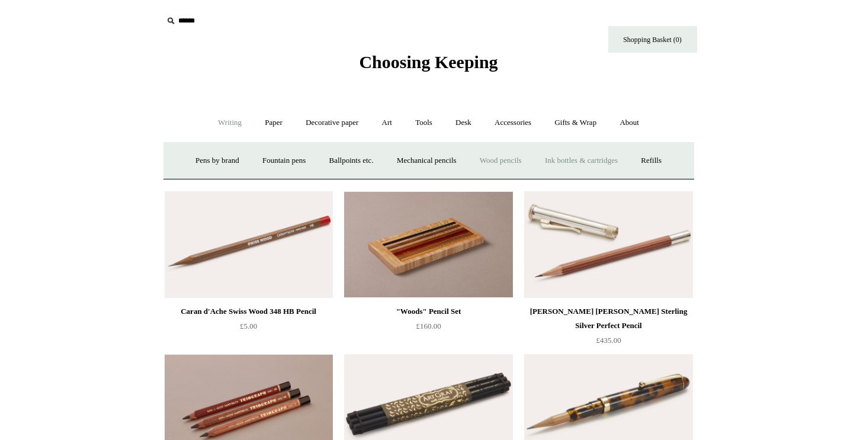
click at [617, 171] on link "Ink bottles & cartridges +" at bounding box center [581, 160] width 94 height 31
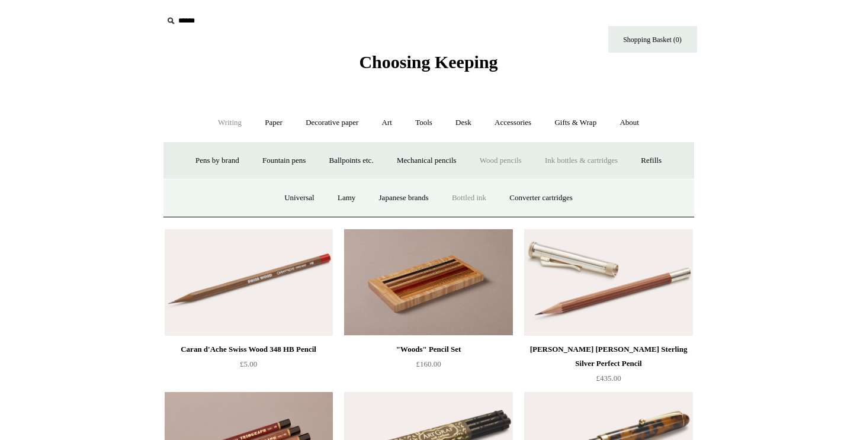
click at [466, 198] on link "Bottled ink" at bounding box center [469, 197] width 56 height 31
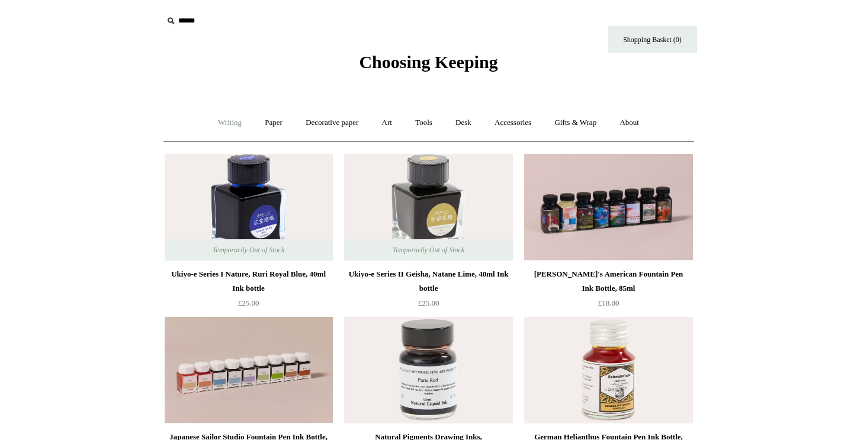
click at [223, 116] on link "Writing +" at bounding box center [229, 122] width 45 height 31
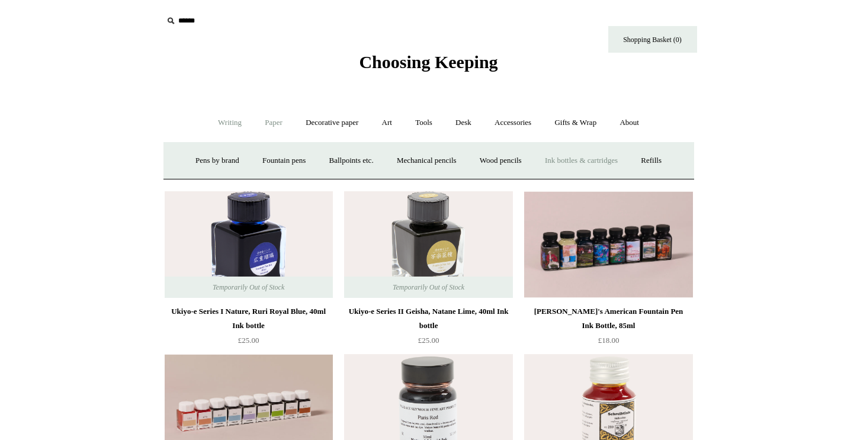
click at [277, 126] on link "Paper +" at bounding box center [273, 122] width 39 height 31
click at [272, 161] on link "Notebooks +" at bounding box center [263, 160] width 54 height 31
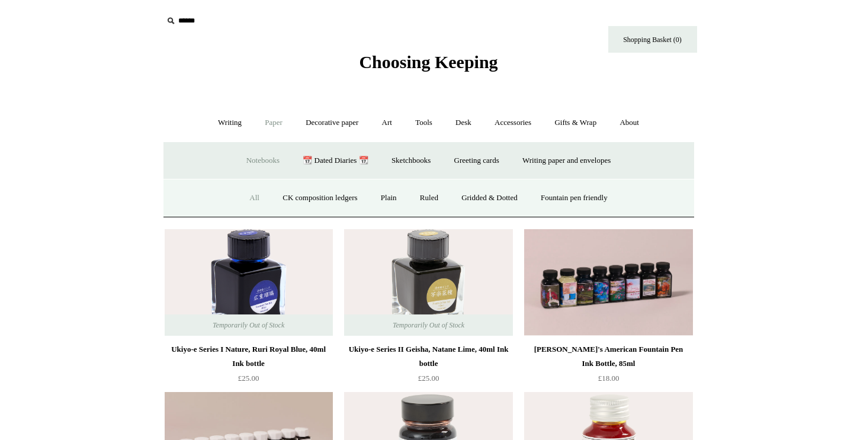
click at [244, 195] on link "All" at bounding box center [254, 197] width 31 height 31
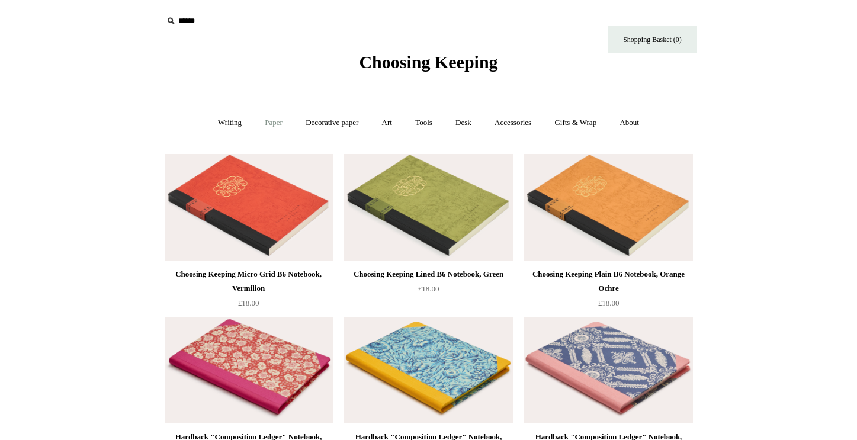
click at [272, 122] on link "Paper +" at bounding box center [273, 122] width 39 height 31
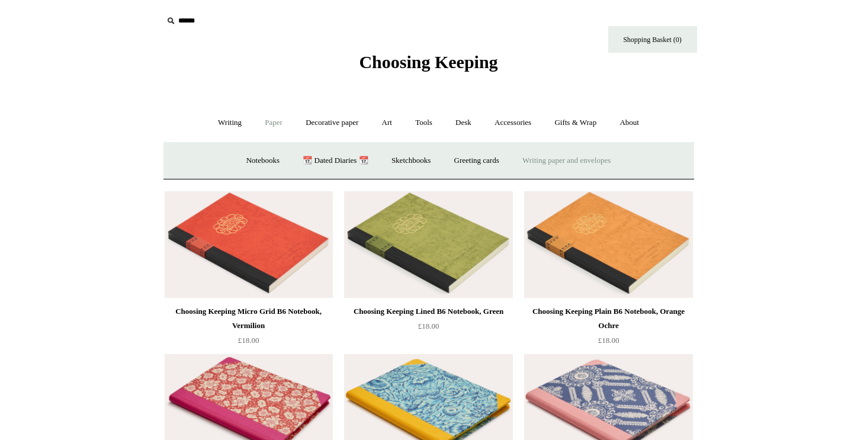
click at [598, 159] on link "Writing paper and envelopes +" at bounding box center [567, 160] width 110 height 31
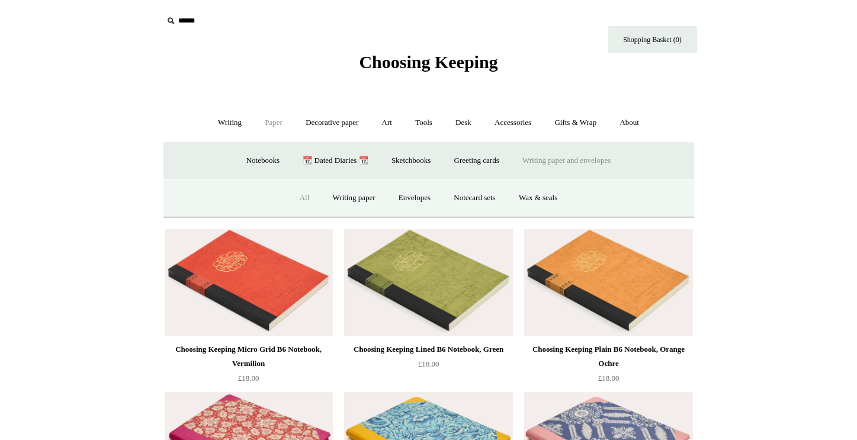
click at [289, 199] on link "All" at bounding box center [304, 197] width 31 height 31
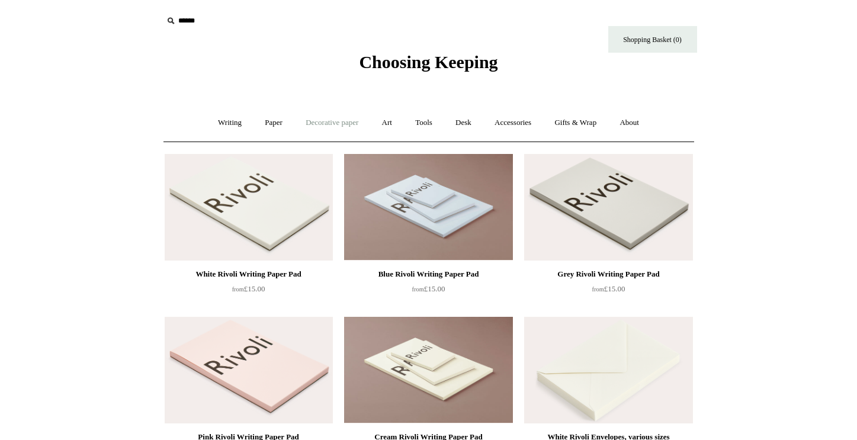
click at [333, 118] on link "Decorative paper +" at bounding box center [332, 122] width 74 height 31
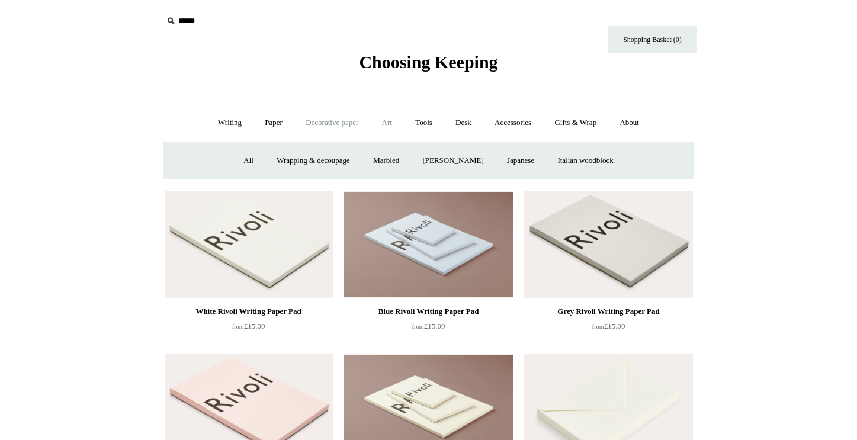
click at [384, 121] on link "Art +" at bounding box center [386, 122] width 31 height 31
click at [642, 177] on link "Art sets" at bounding box center [664, 160] width 45 height 31
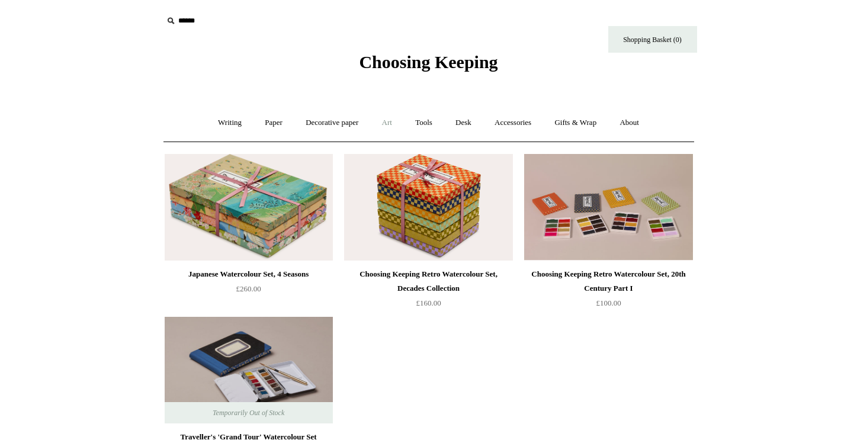
click at [392, 117] on link "Art +" at bounding box center [386, 122] width 31 height 31
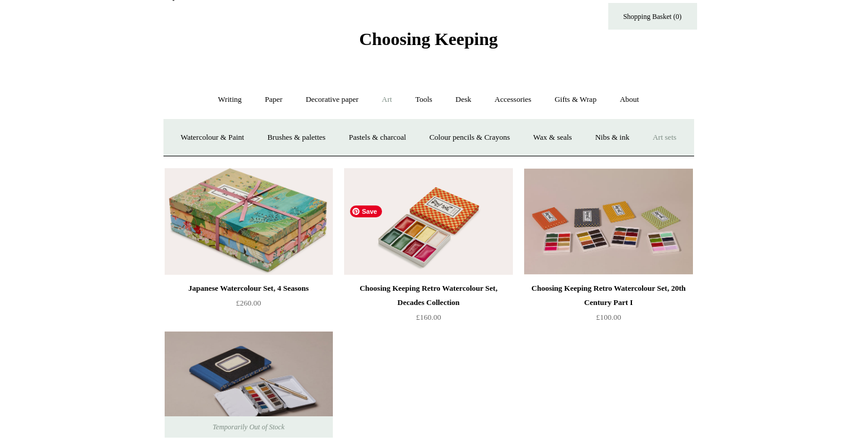
scroll to position [25, 0]
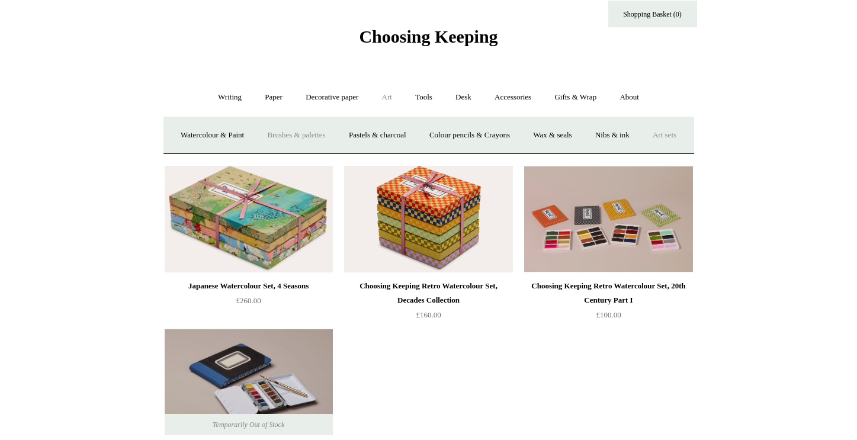
click at [328, 126] on link "Brushes & palettes" at bounding box center [295, 135] width 79 height 31
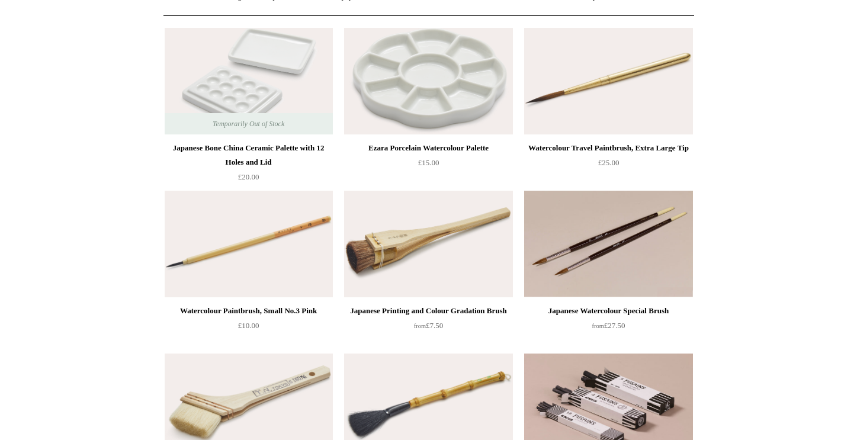
scroll to position [127, 0]
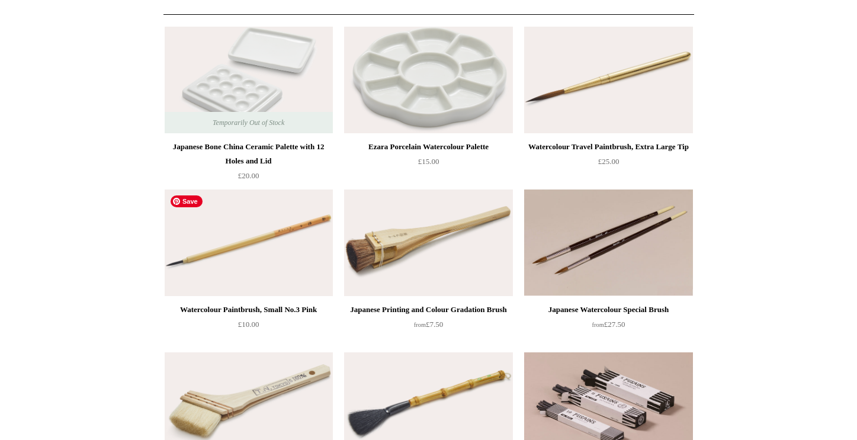
click at [277, 210] on img at bounding box center [249, 243] width 168 height 107
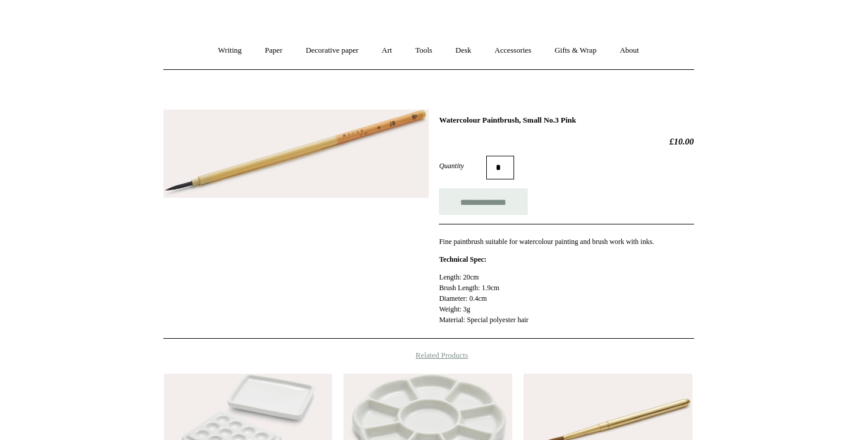
scroll to position [69, 0]
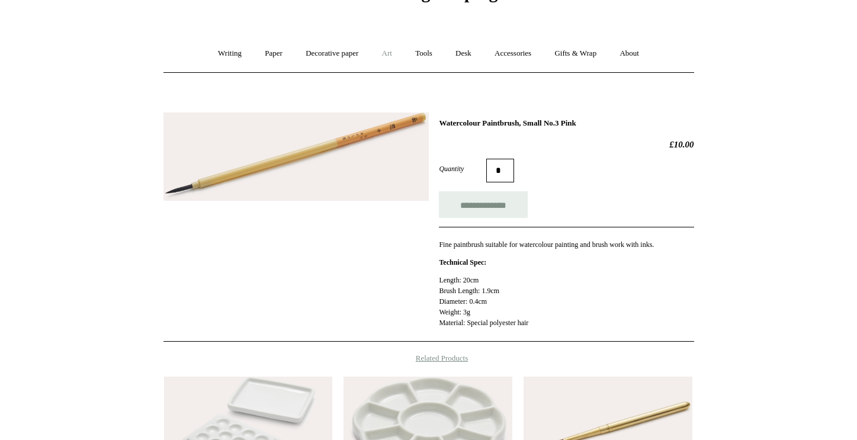
click at [387, 56] on link "Art +" at bounding box center [386, 53] width 31 height 31
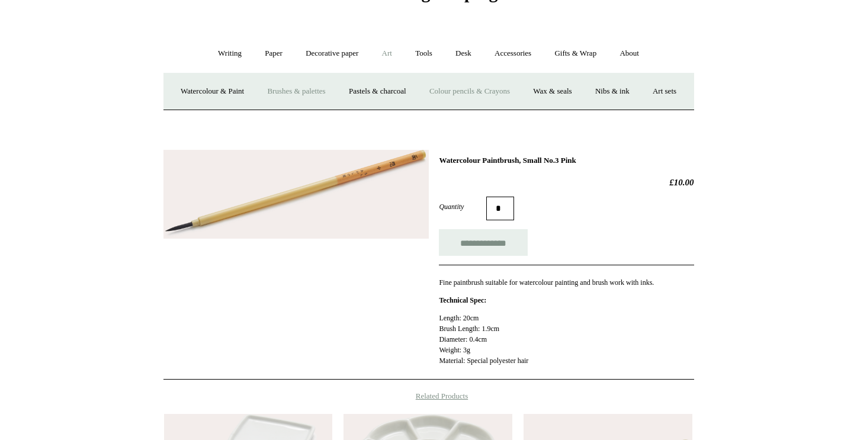
click at [499, 97] on link "Colour pencils & Crayons" at bounding box center [470, 91] width 102 height 31
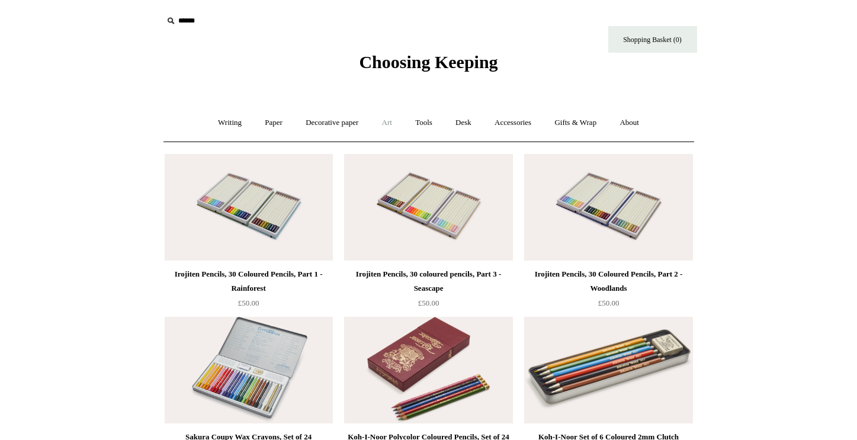
click at [400, 123] on link "Art +" at bounding box center [386, 122] width 31 height 31
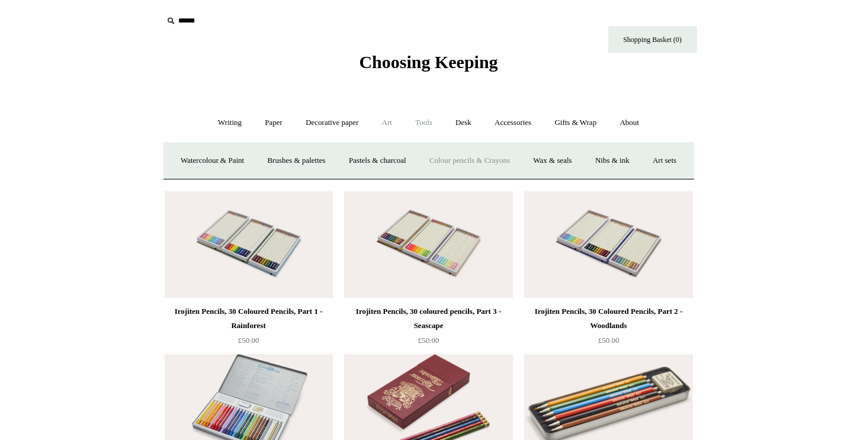
click at [422, 128] on link "Tools +" at bounding box center [424, 122] width 39 height 31
click at [440, 159] on link "Glue" at bounding box center [449, 160] width 36 height 31
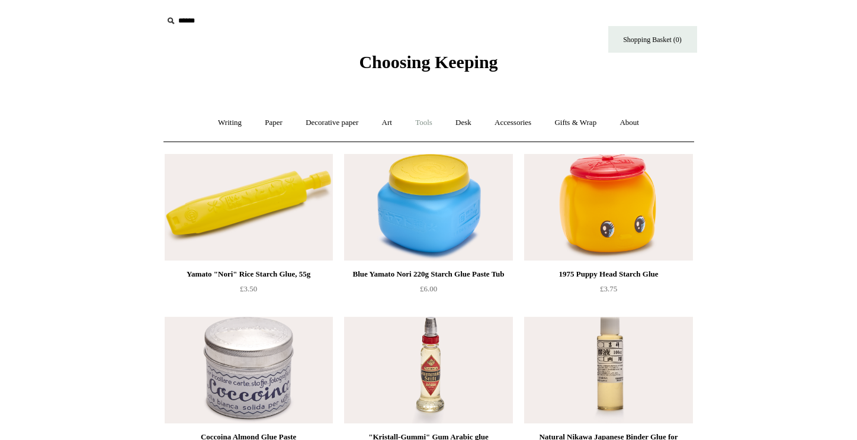
click at [431, 126] on link "Tools +" at bounding box center [424, 122] width 39 height 31
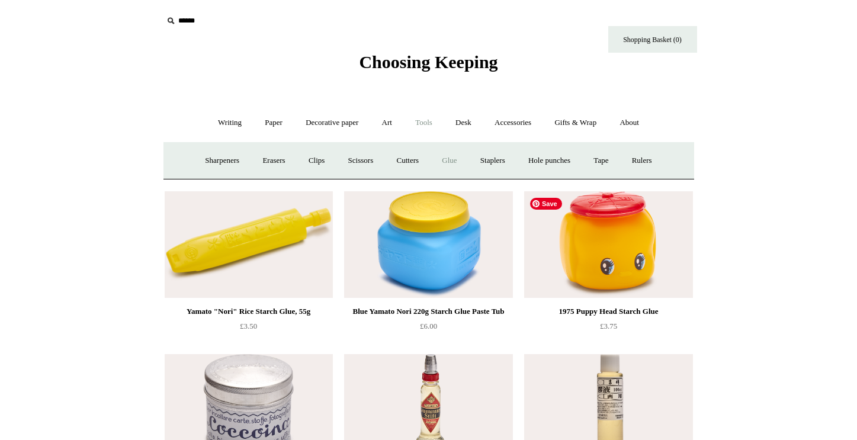
click at [591, 261] on img at bounding box center [608, 244] width 168 height 107
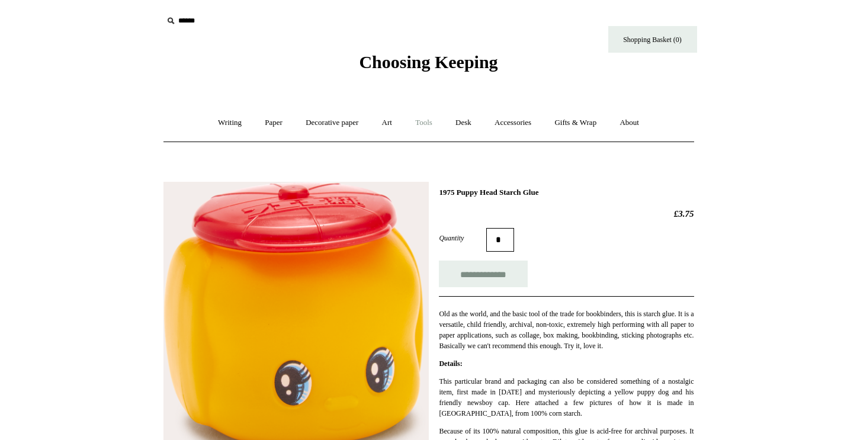
click at [422, 123] on link "Tools +" at bounding box center [424, 122] width 39 height 31
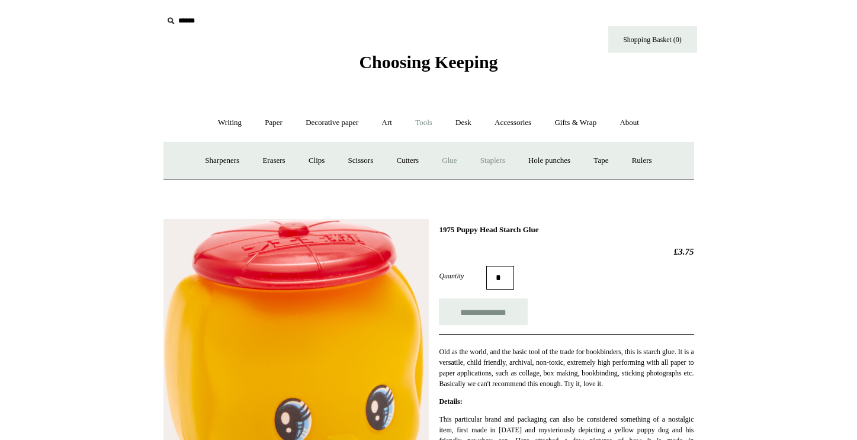
click at [474, 156] on link "Staplers +" at bounding box center [493, 160] width 46 height 31
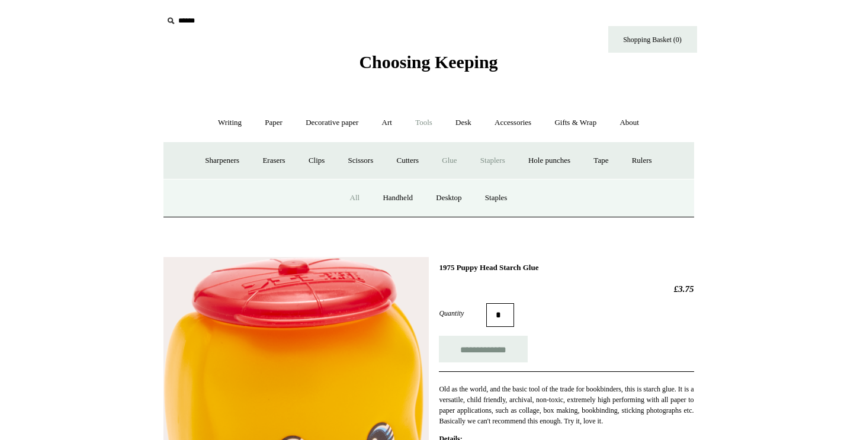
click at [351, 200] on link "All" at bounding box center [354, 197] width 31 height 31
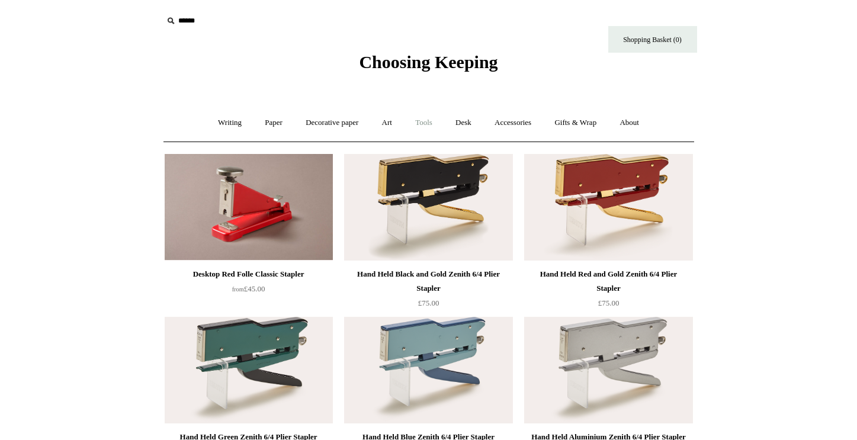
click at [428, 126] on link "Tools +" at bounding box center [424, 122] width 39 height 31
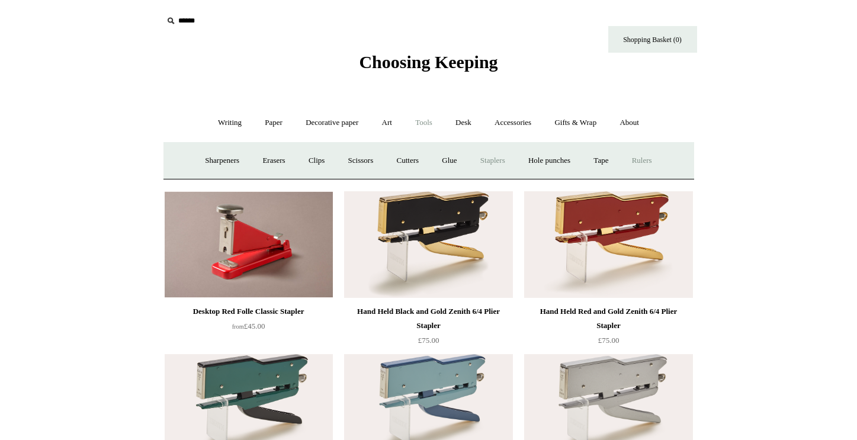
click at [639, 152] on link "Rulers" at bounding box center [641, 160] width 41 height 31
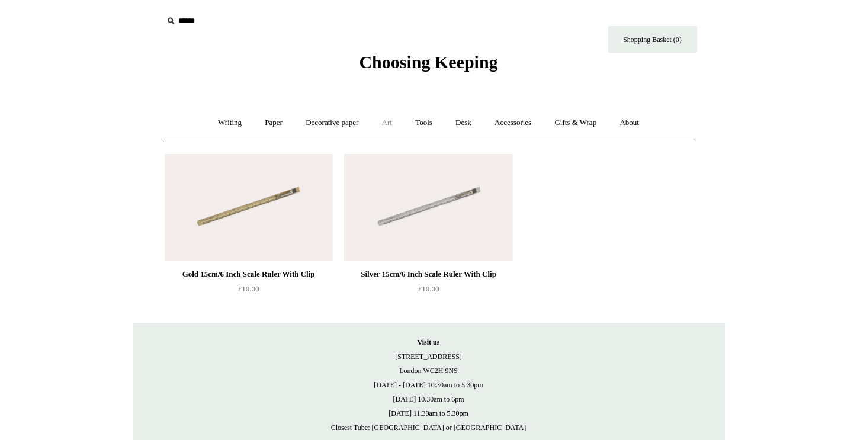
click at [387, 126] on link "Art +" at bounding box center [386, 122] width 31 height 31
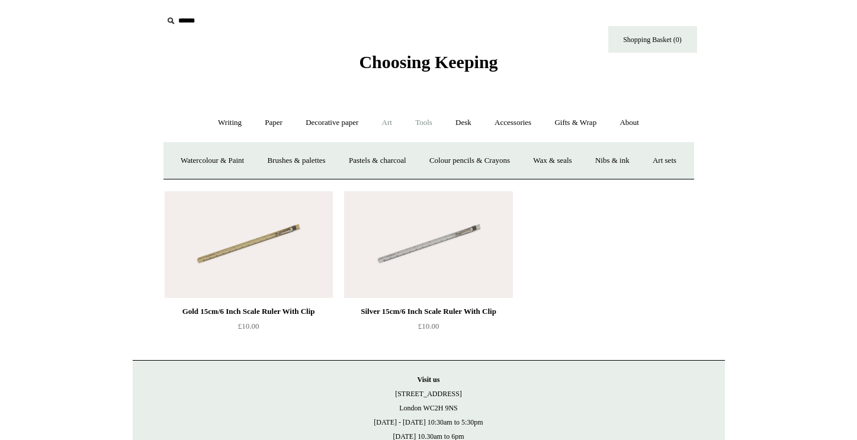
click at [435, 129] on link "Tools +" at bounding box center [424, 122] width 39 height 31
click at [616, 156] on link "Tape +" at bounding box center [601, 160] width 36 height 31
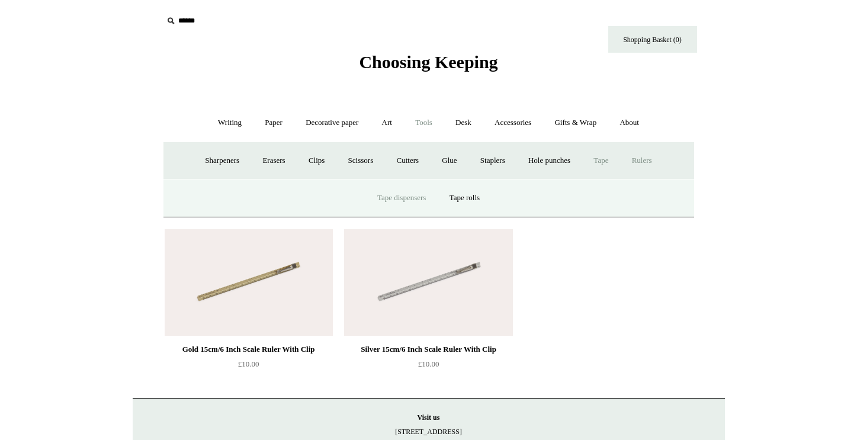
click at [429, 194] on link "Tape dispensers" at bounding box center [402, 197] width 70 height 31
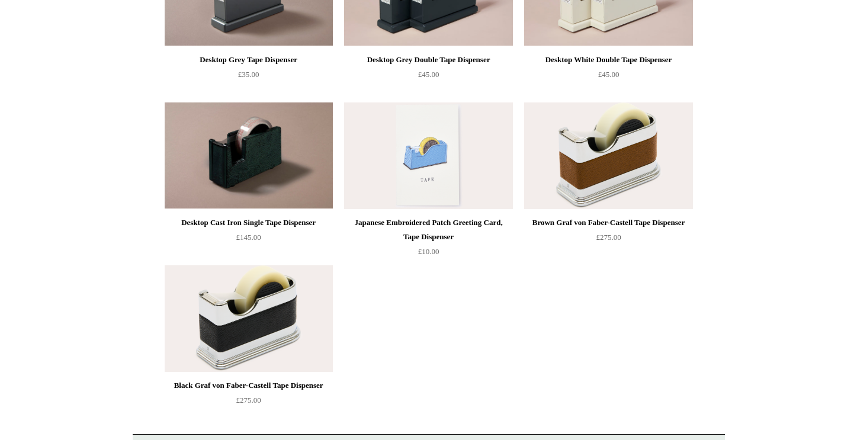
scroll to position [39, 0]
